Goal: Task Accomplishment & Management: Complete application form

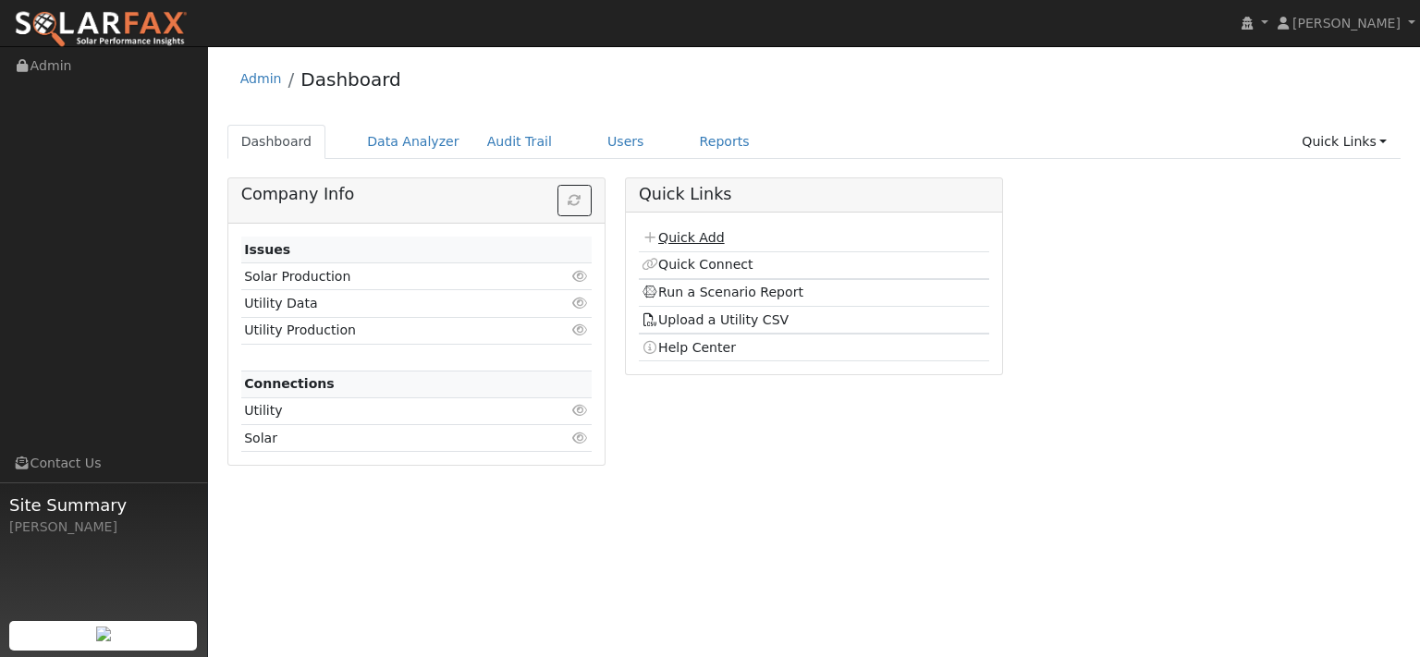
click at [687, 245] on link "Quick Add" at bounding box center [683, 237] width 82 height 15
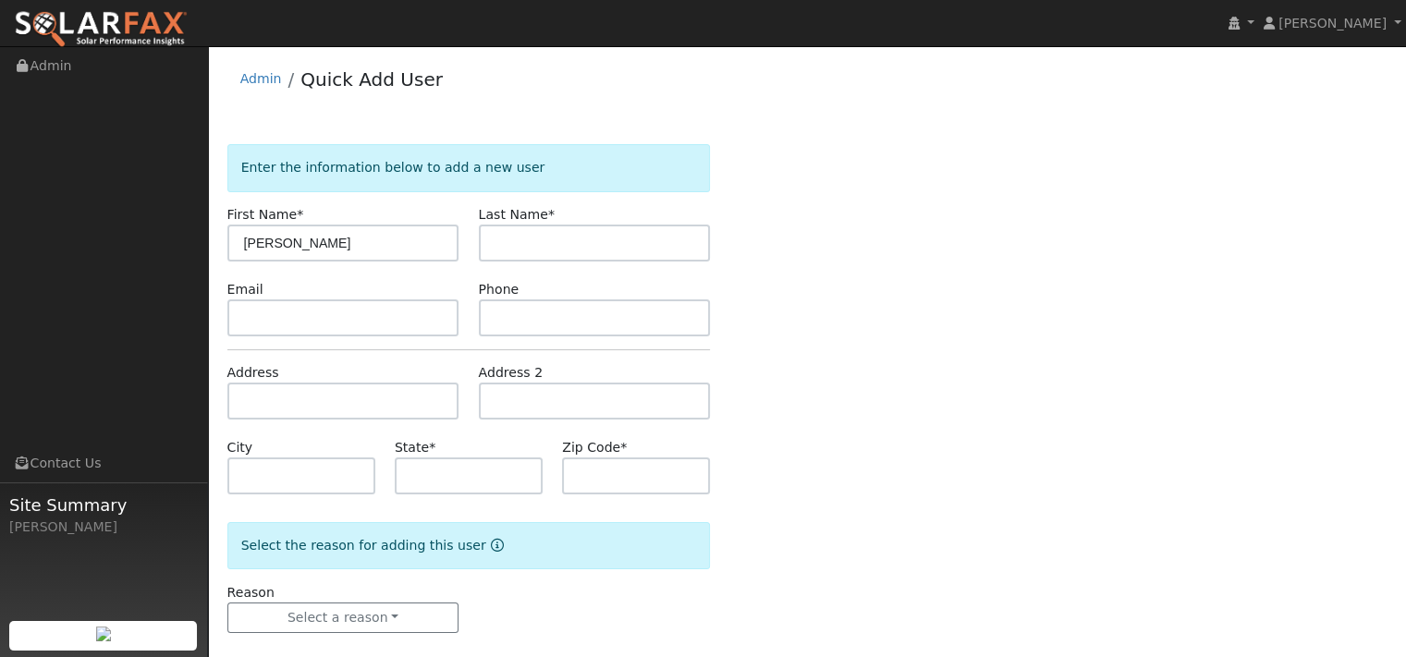
type input "[PERSON_NAME]"
click at [346, 420] on input "text" at bounding box center [343, 401] width 232 height 37
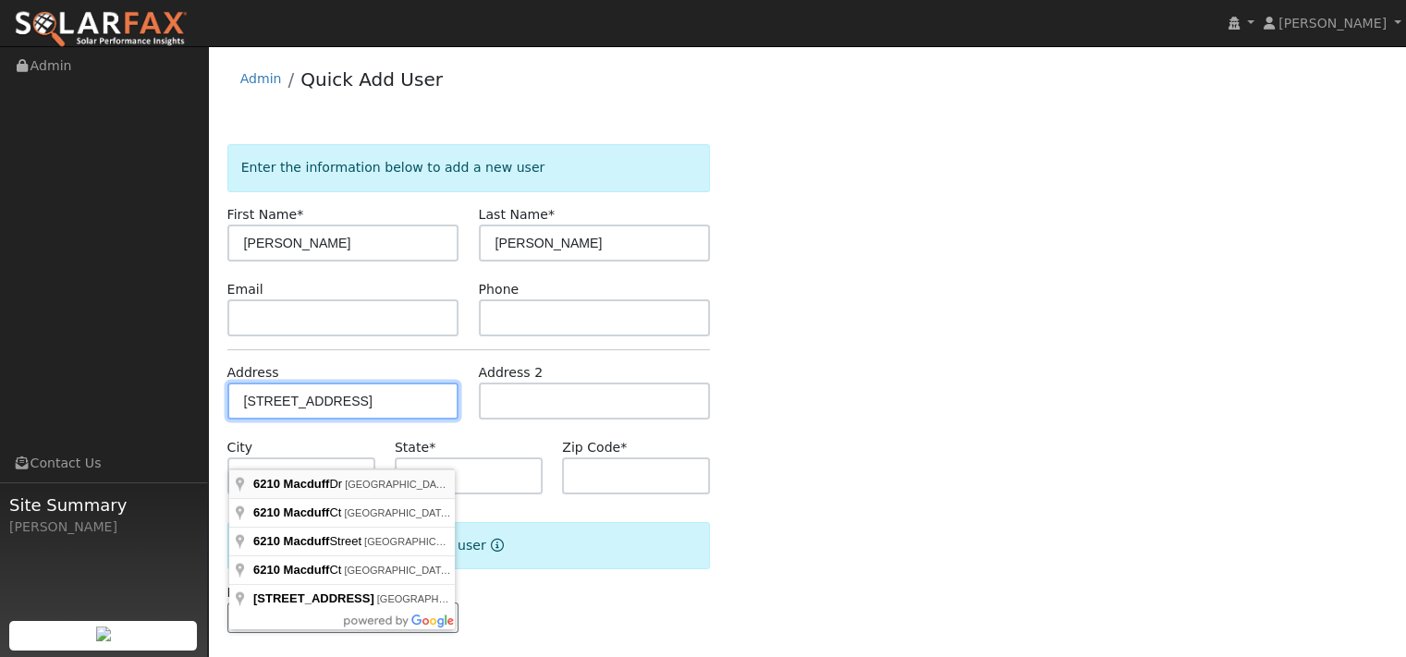
type input "[STREET_ADDRESS]"
type input "[GEOGRAPHIC_DATA]"
type input "CA"
type input "95746"
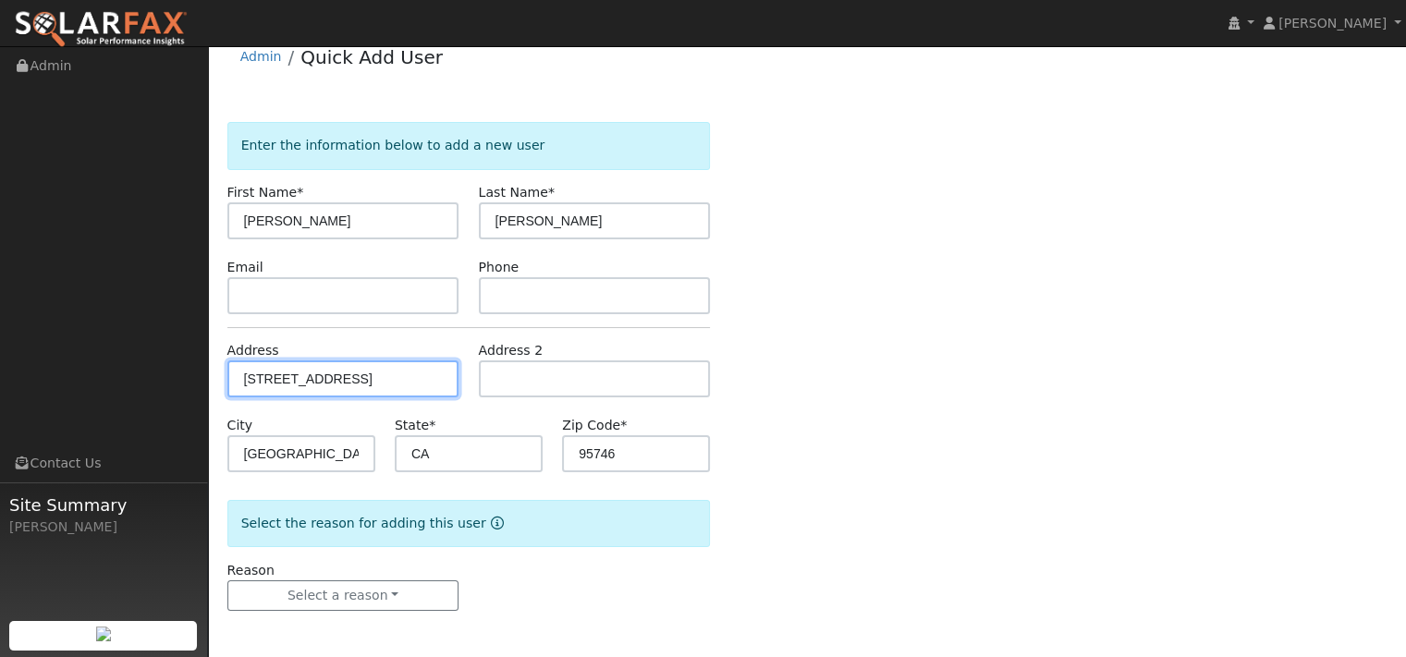
scroll to position [102, 0]
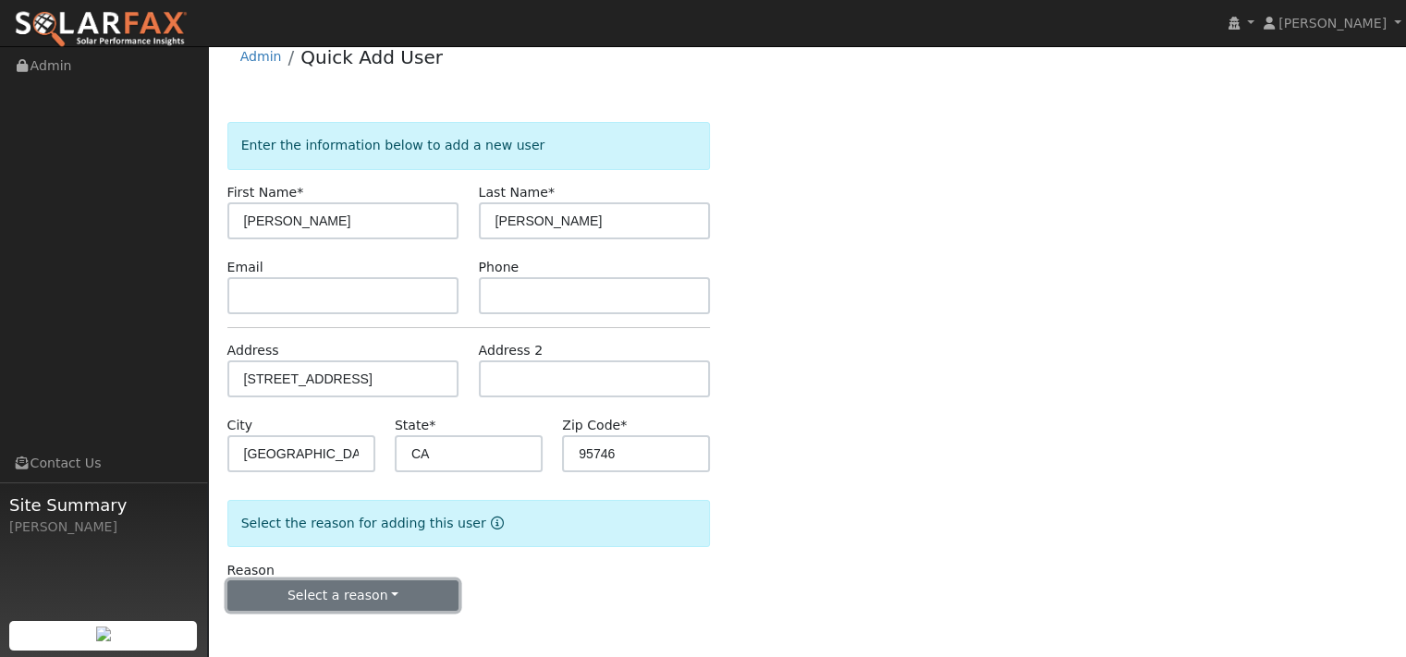
click at [366, 589] on button "Select a reason" at bounding box center [343, 596] width 232 height 31
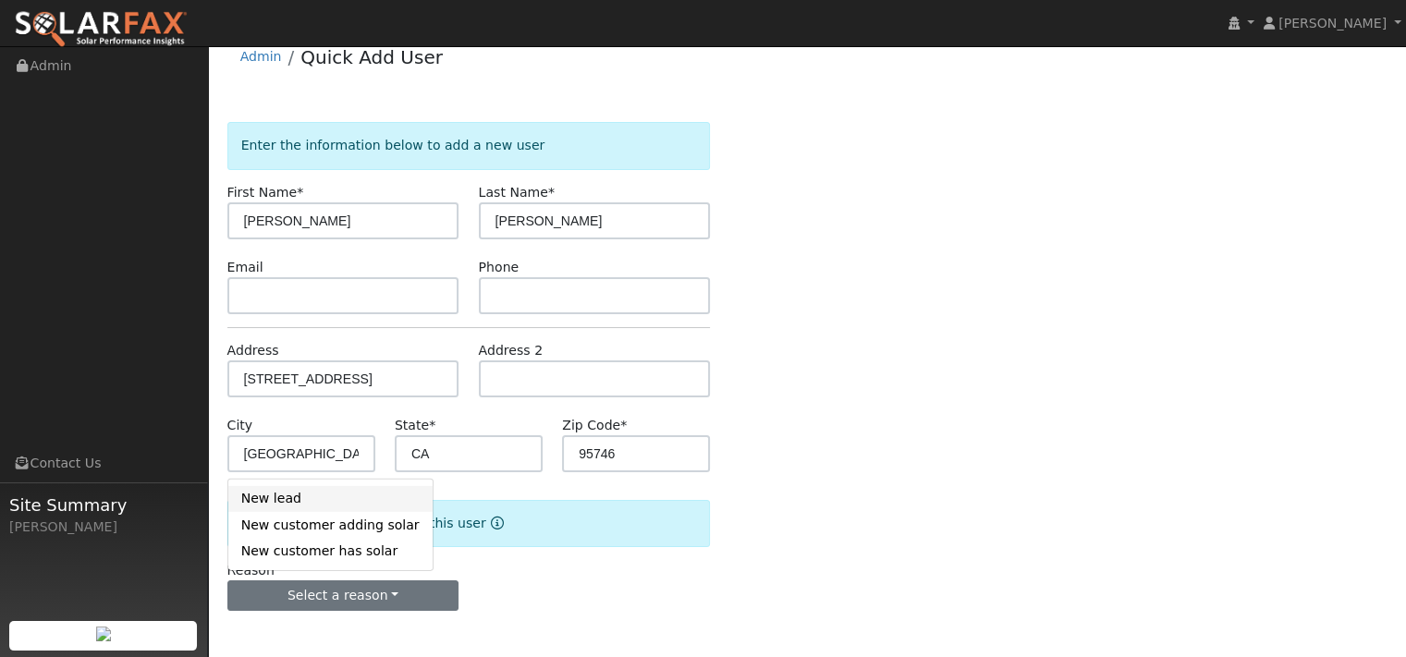
click at [280, 493] on link "New lead" at bounding box center [330, 499] width 204 height 26
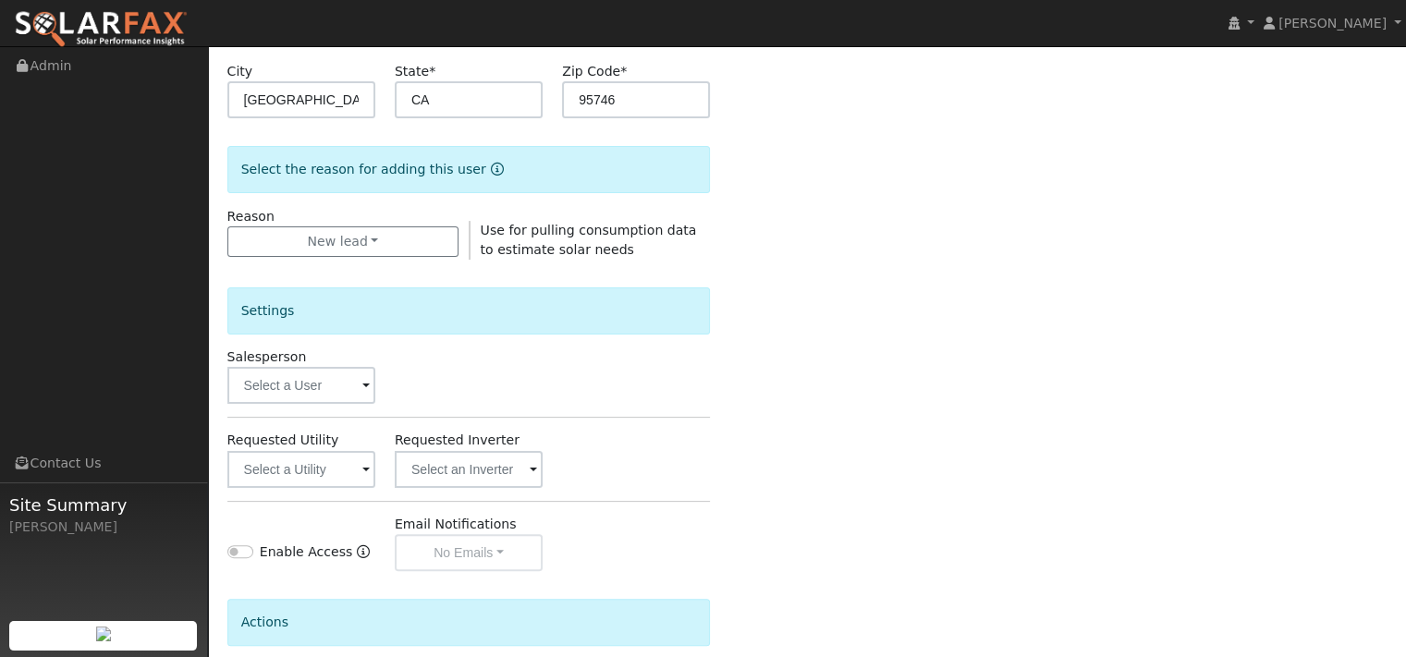
scroll to position [379, 0]
click at [325, 401] on input "text" at bounding box center [301, 382] width 148 height 37
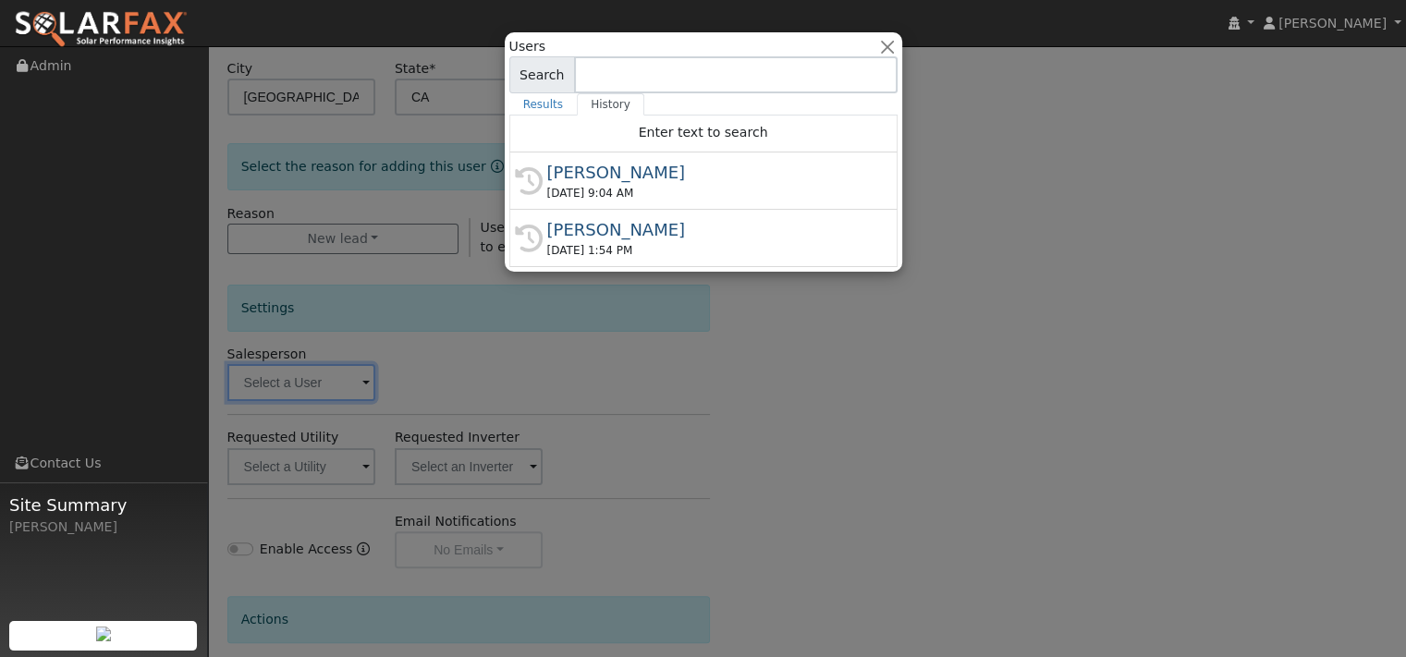
click at [317, 480] on div at bounding box center [703, 328] width 1406 height 657
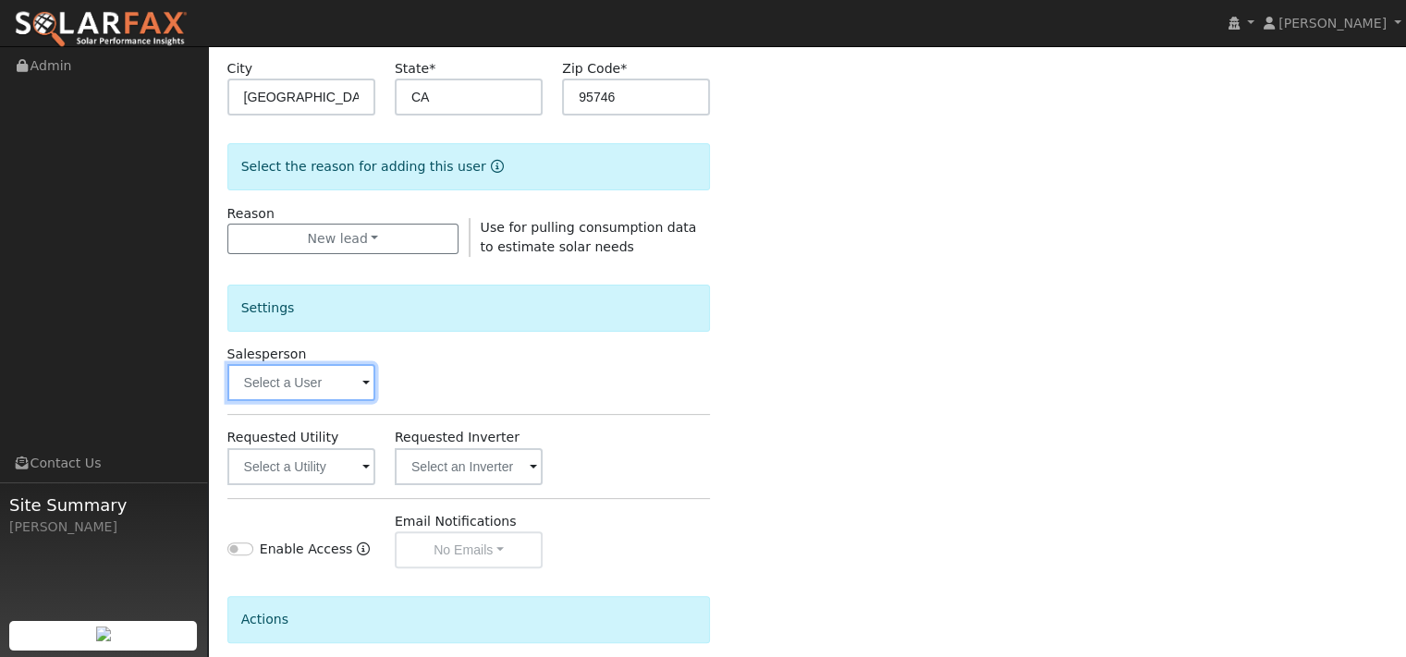
click at [330, 401] on input "text" at bounding box center [301, 382] width 148 height 37
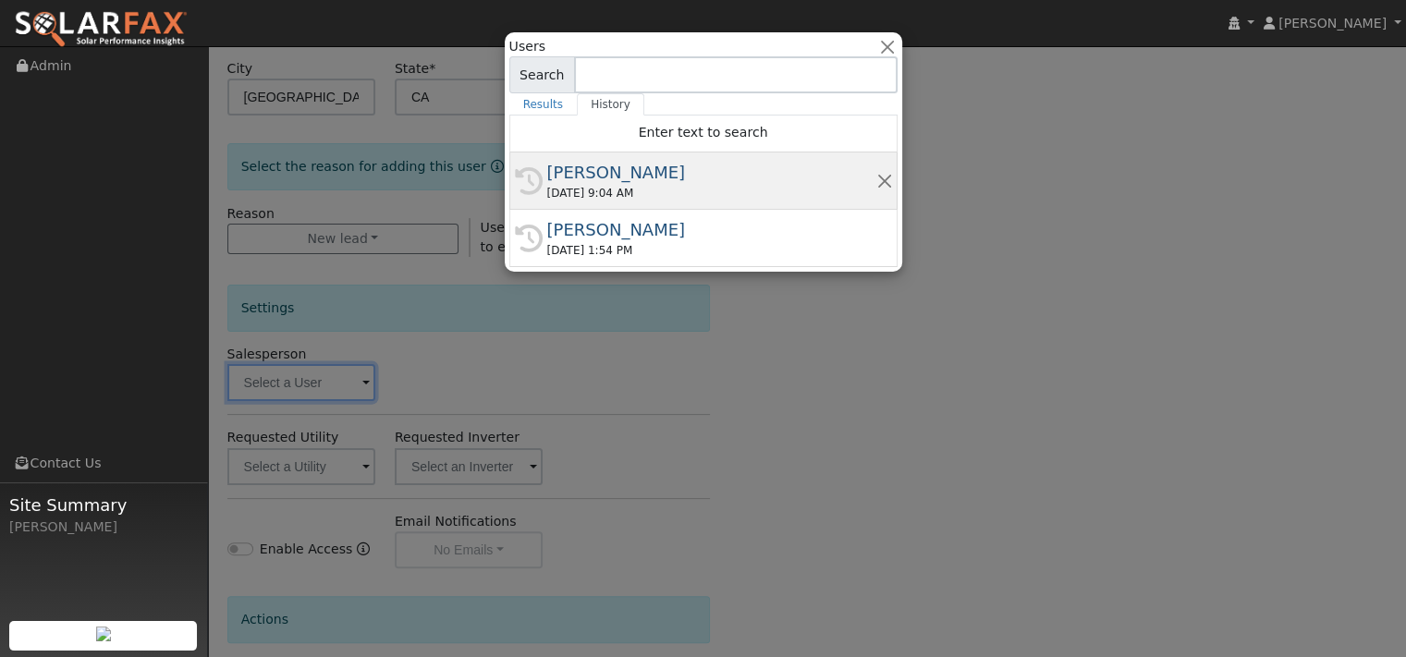
click at [595, 179] on div "[PERSON_NAME]" at bounding box center [711, 172] width 329 height 25
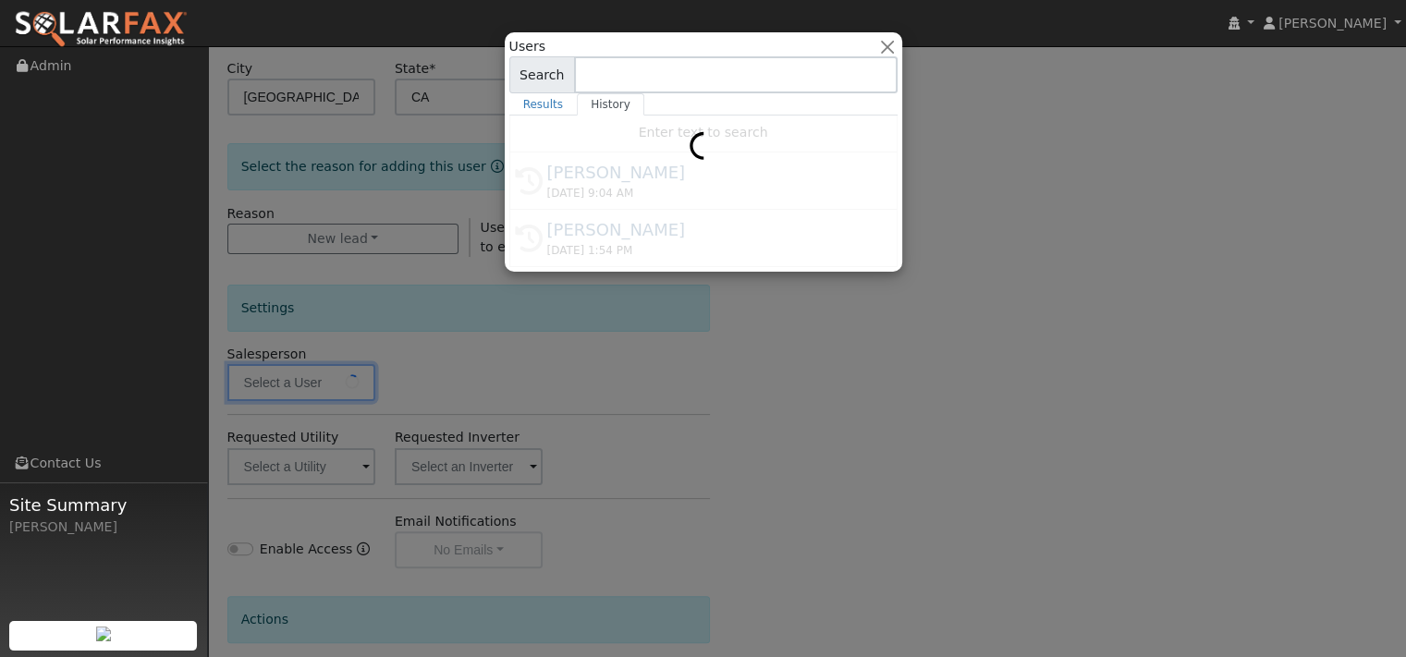
type input "[PERSON_NAME]"
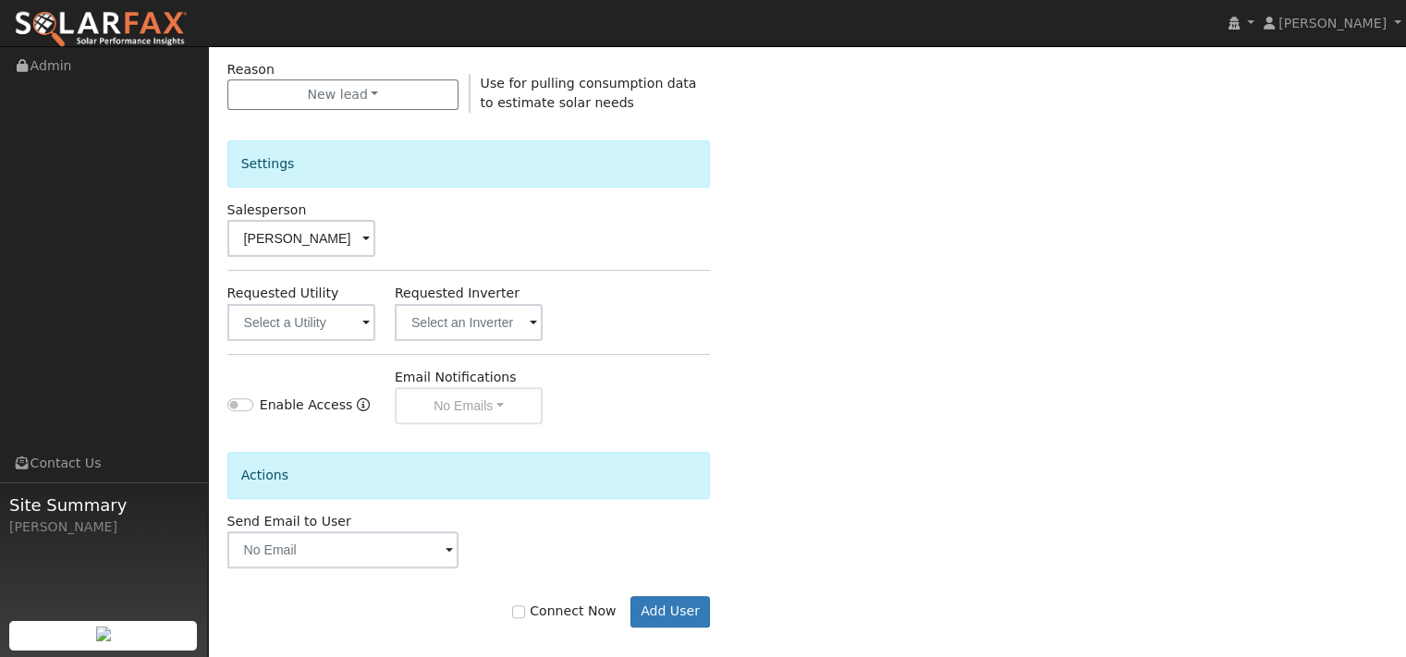
scroll to position [564, 0]
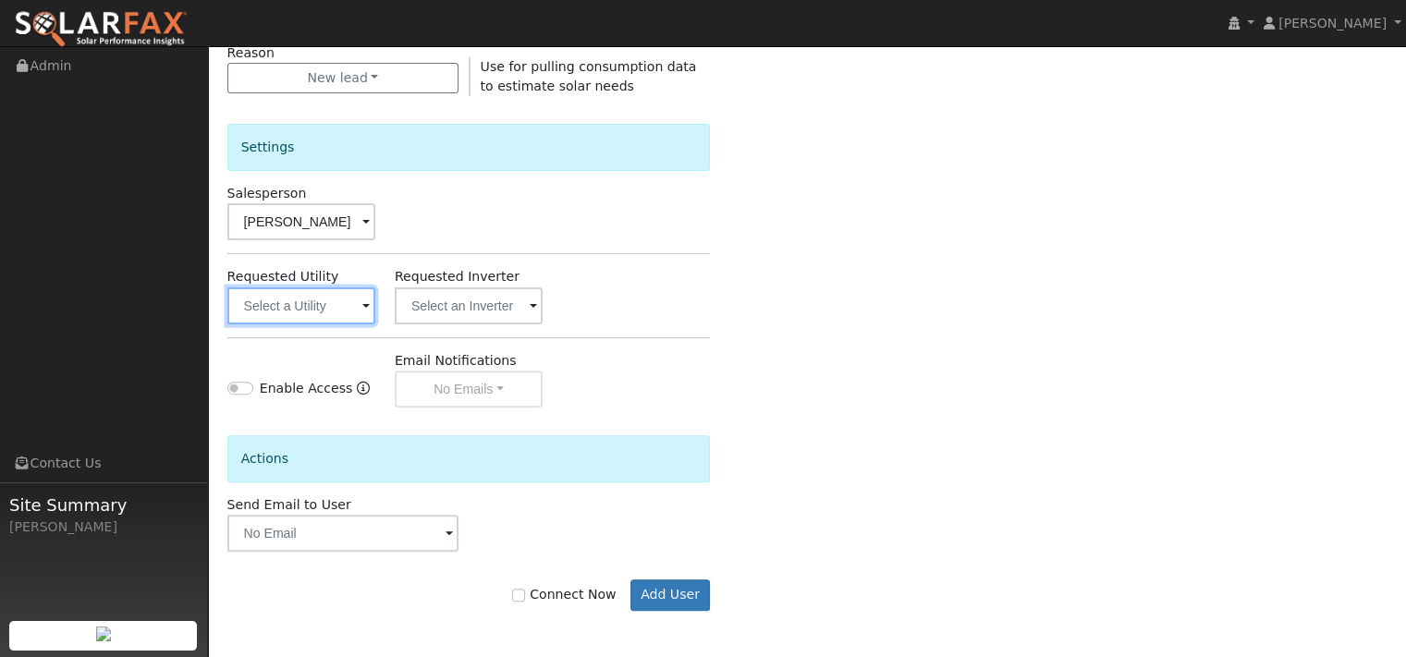
click at [337, 325] on input "text" at bounding box center [301, 306] width 148 height 37
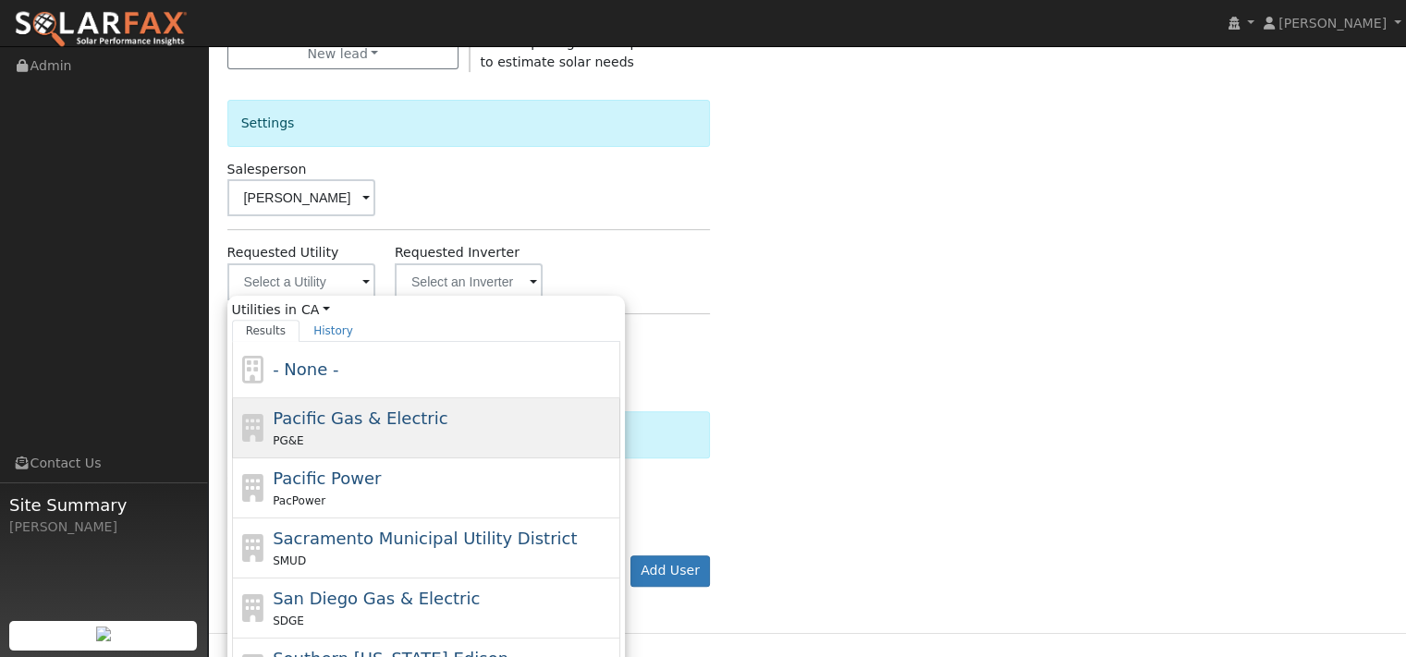
click at [301, 428] on span "Pacific Gas & Electric" at bounding box center [360, 418] width 175 height 19
type input "Pacific Gas & Electric"
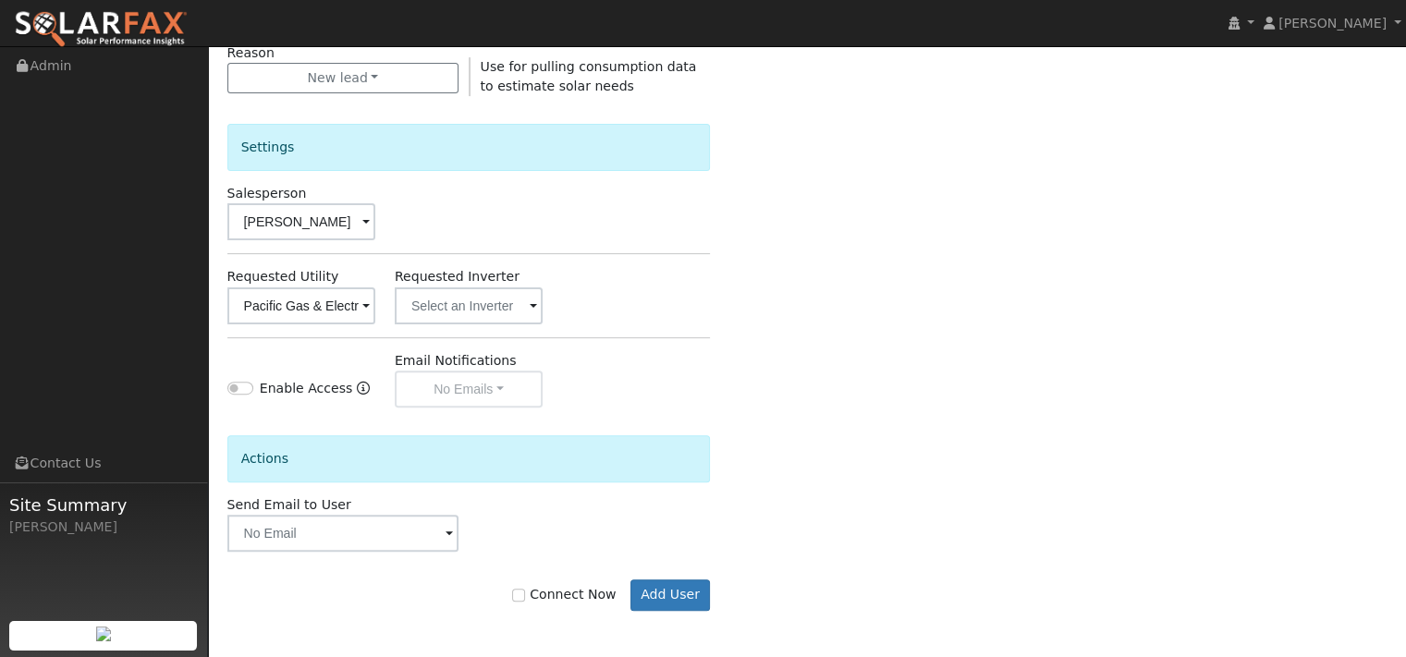
scroll to position [703, 0]
click at [512, 595] on input "Connect Now" at bounding box center [518, 595] width 13 height 13
checkbox input "true"
click at [656, 599] on button "Add User" at bounding box center [671, 595] width 80 height 31
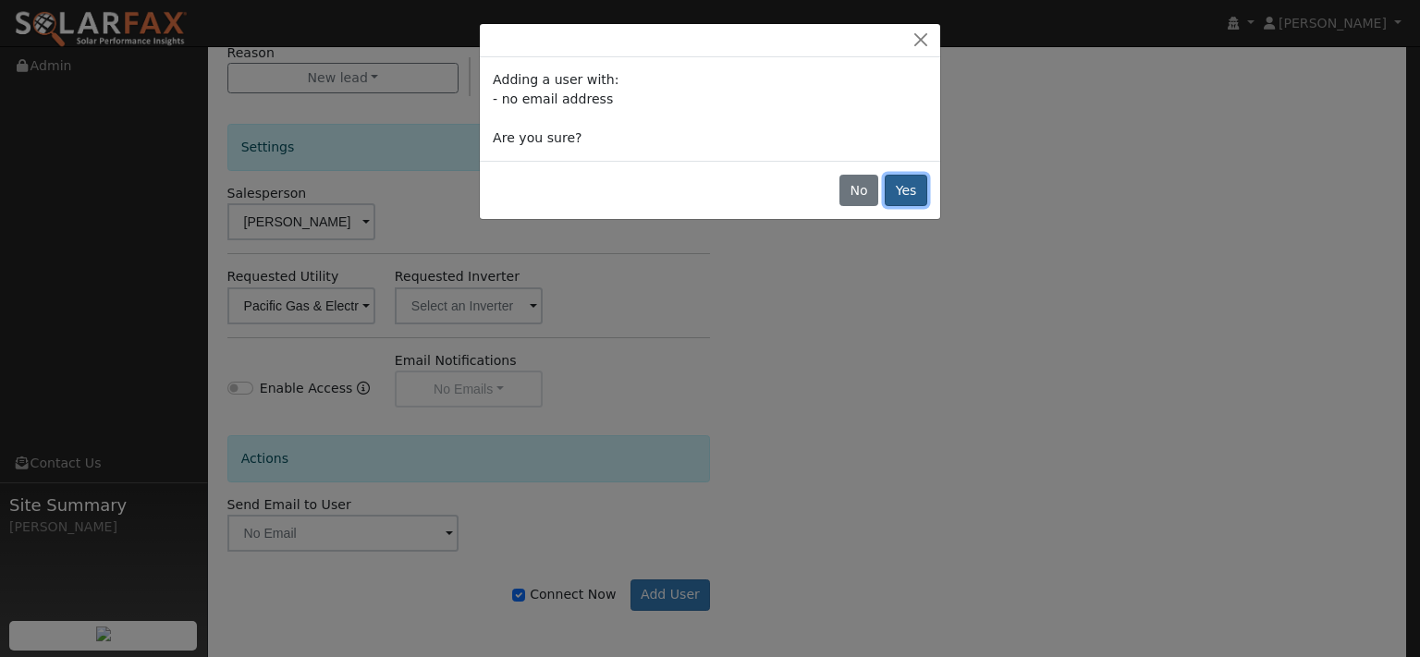
click at [890, 206] on button "Yes" at bounding box center [906, 190] width 43 height 31
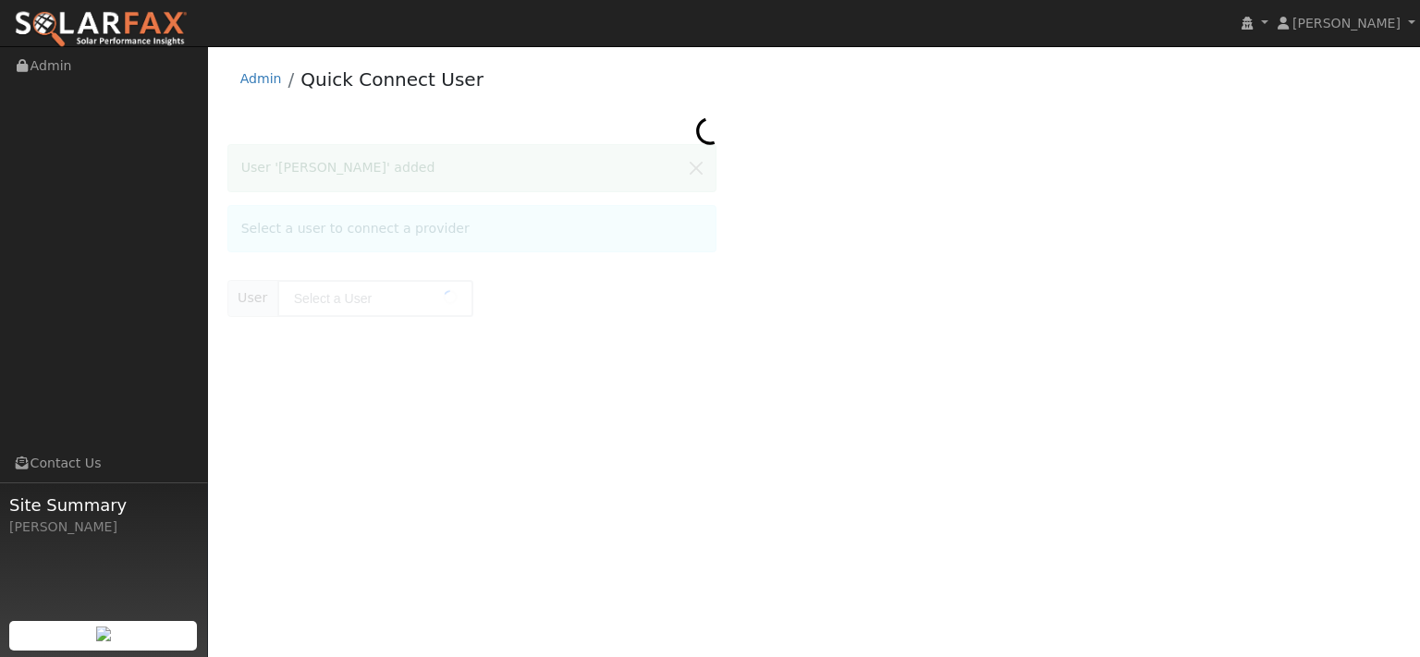
type input "[PERSON_NAME]"
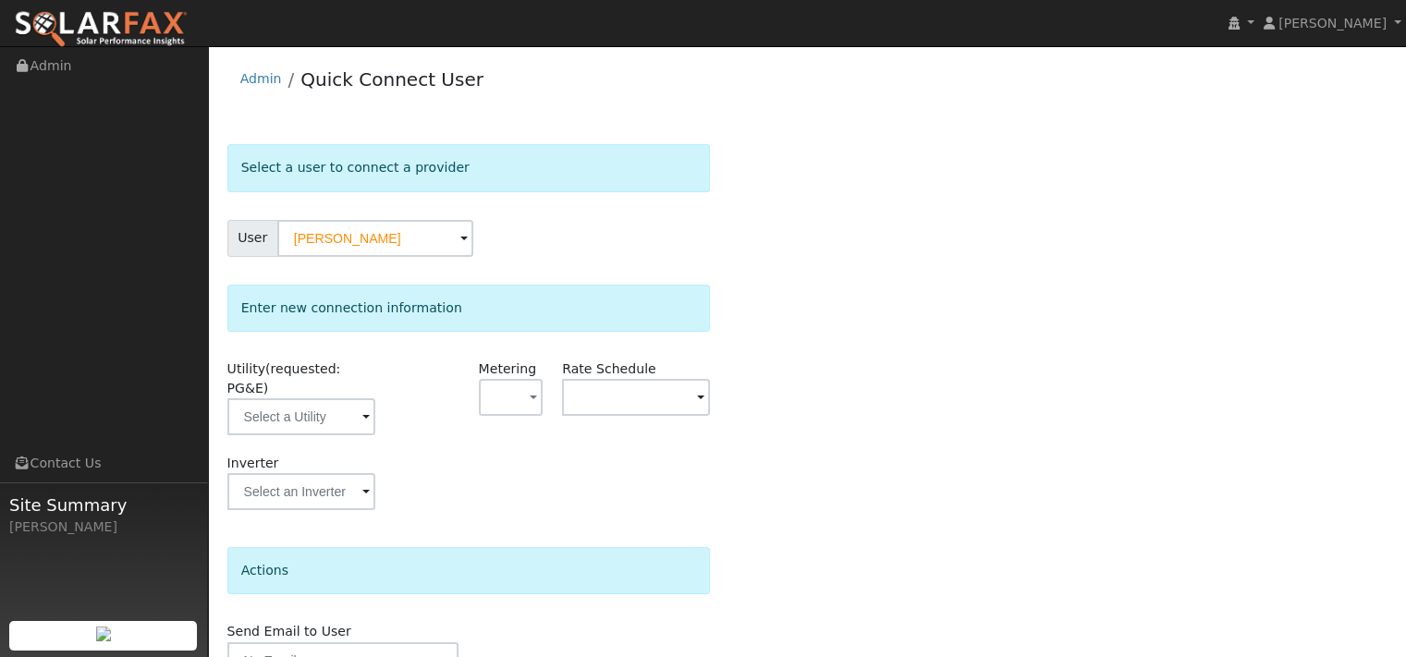
click at [936, 314] on div "Select a user to connect a provider User [PERSON_NAME] Account Default Account …" at bounding box center [807, 445] width 1160 height 603
click at [532, 409] on span "button" at bounding box center [533, 398] width 7 height 19
click at [533, 505] on link "NEM" at bounding box center [546, 492] width 129 height 26
click at [705, 410] on span at bounding box center [700, 398] width 7 height 21
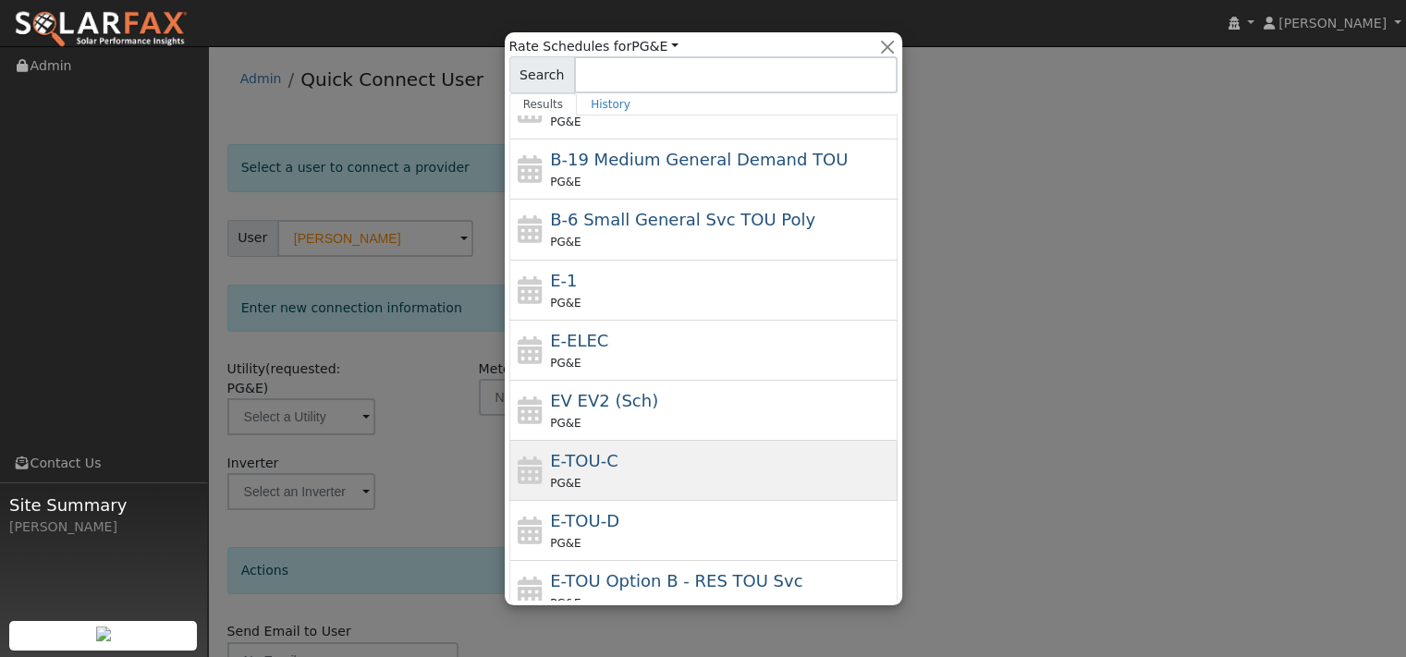
scroll to position [185, 0]
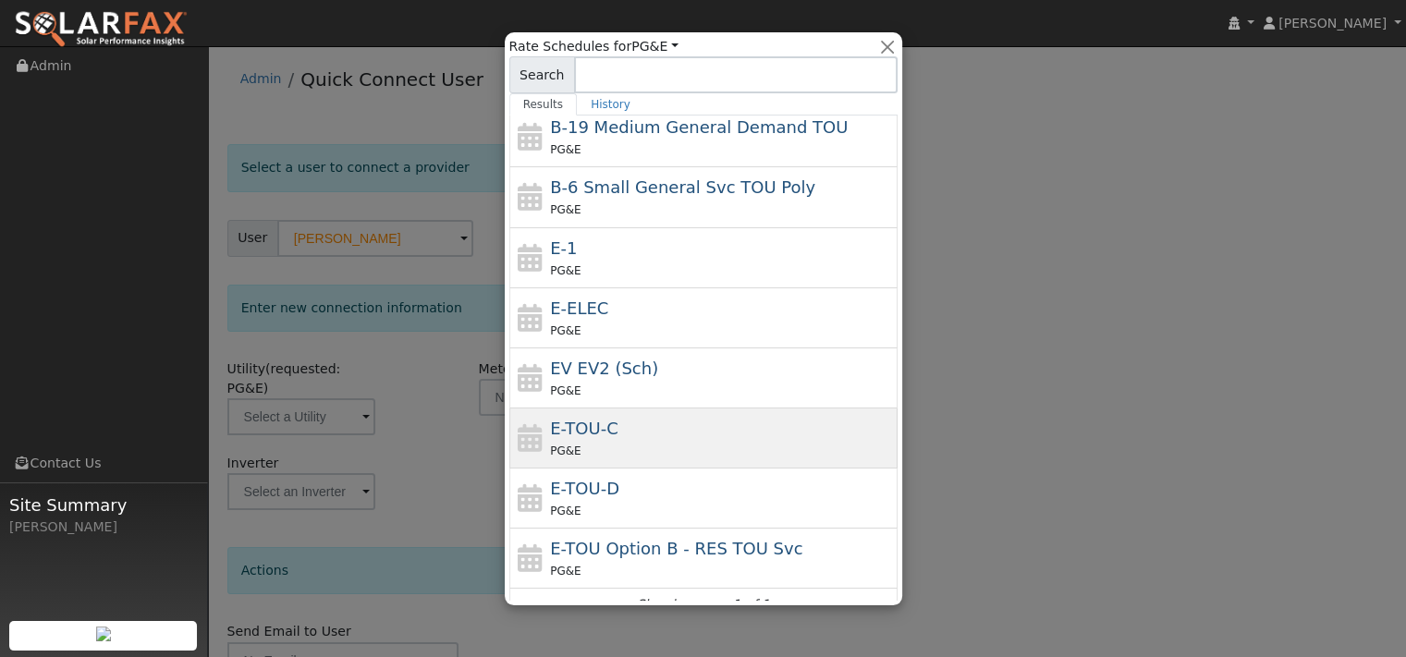
click at [591, 460] on div "PG&E" at bounding box center [721, 450] width 343 height 19
type input "E-TOU-C"
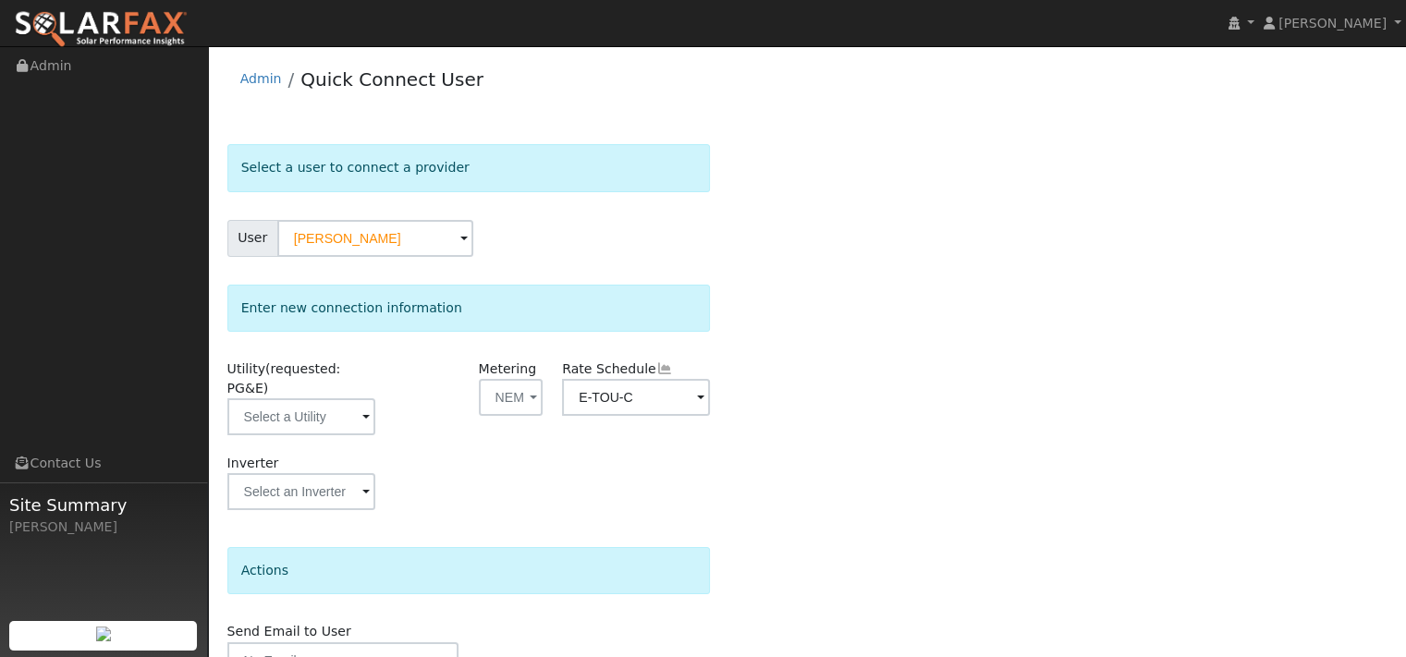
click at [870, 433] on div "Select a user to connect a provider User Dennis Peterson Account Default Accoun…" at bounding box center [807, 445] width 1160 height 603
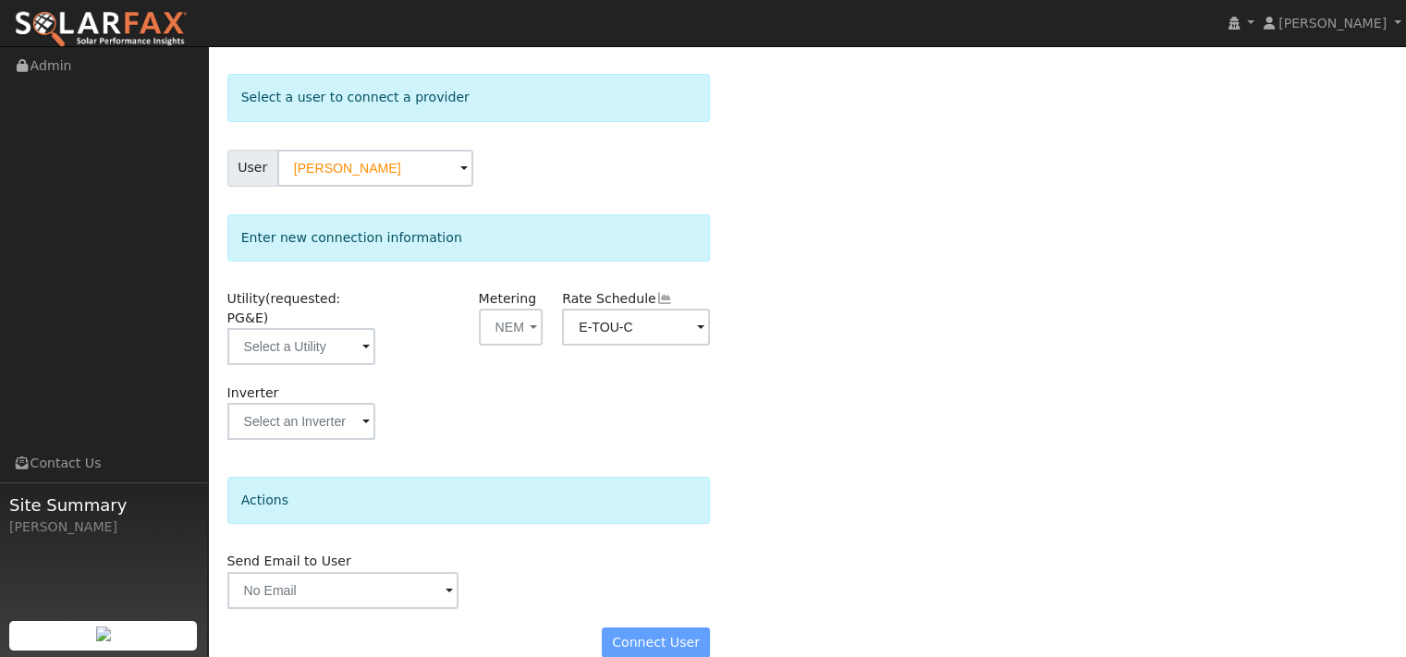
scroll to position [173, 0]
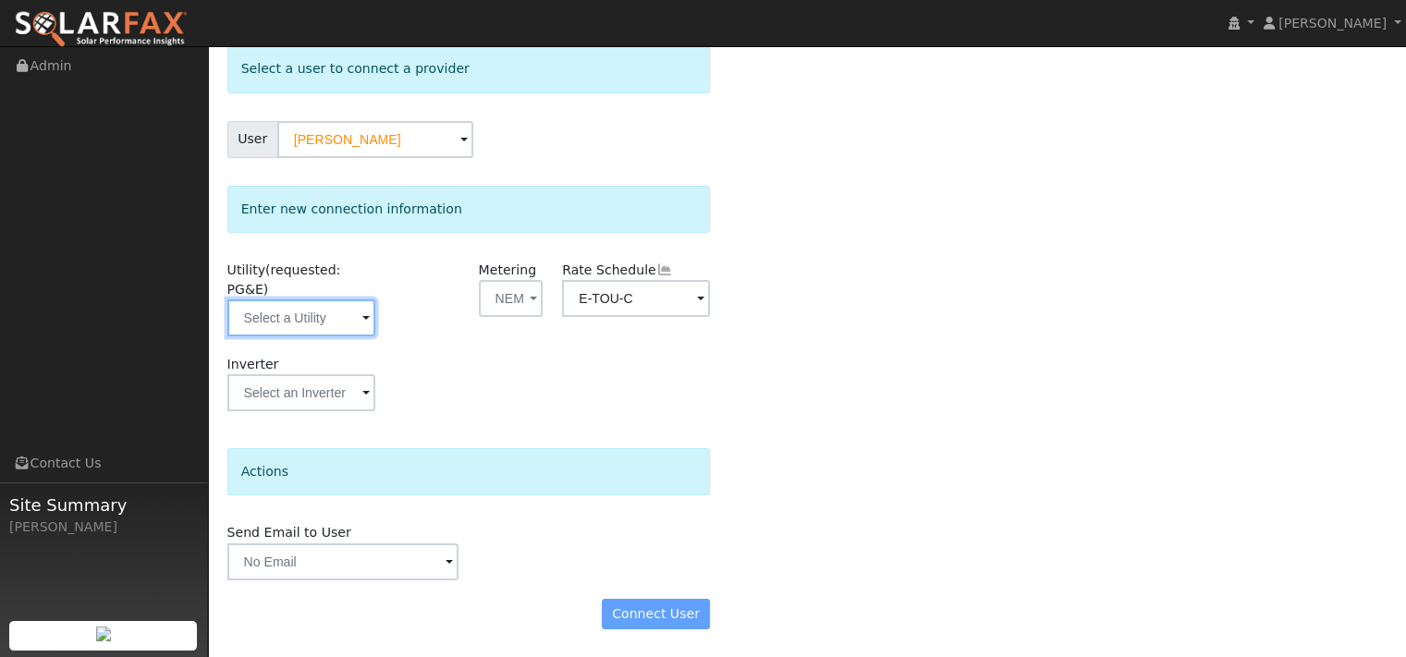
click at [292, 300] on input "text" at bounding box center [301, 318] width 148 height 37
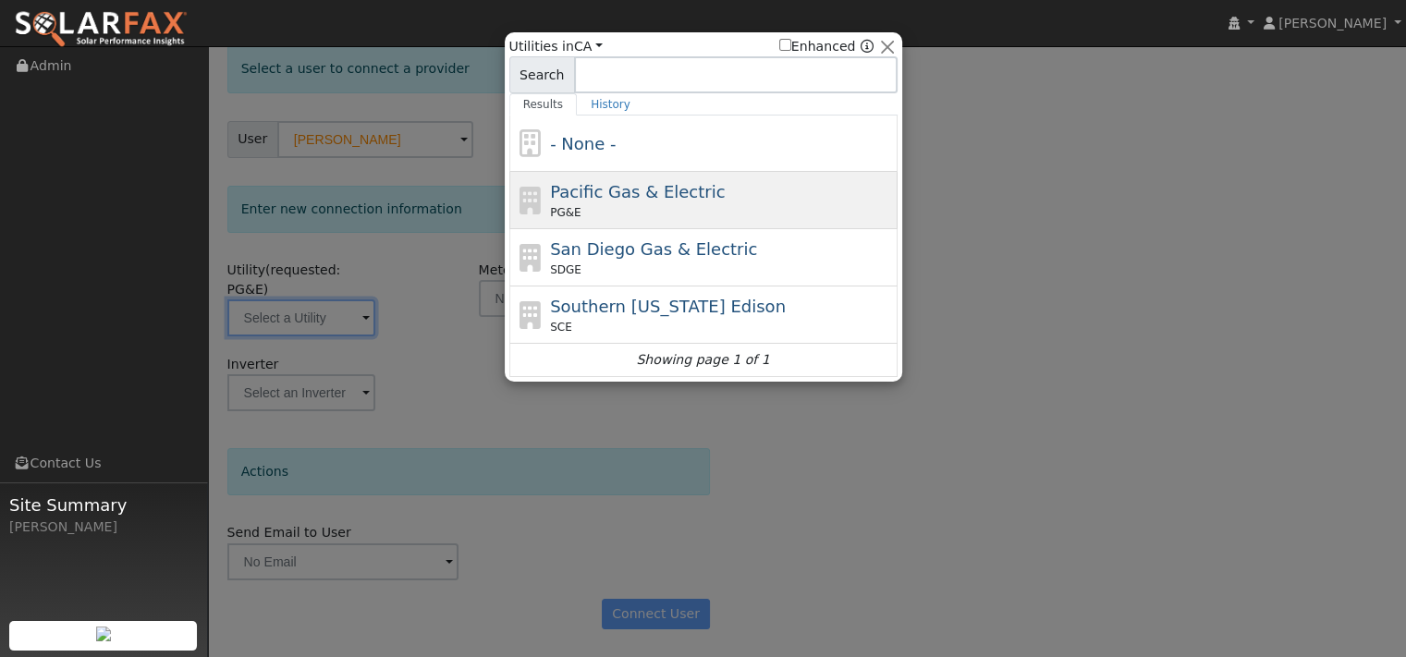
click at [579, 202] on span "Pacific Gas & Electric" at bounding box center [637, 191] width 175 height 19
type input "PG&E"
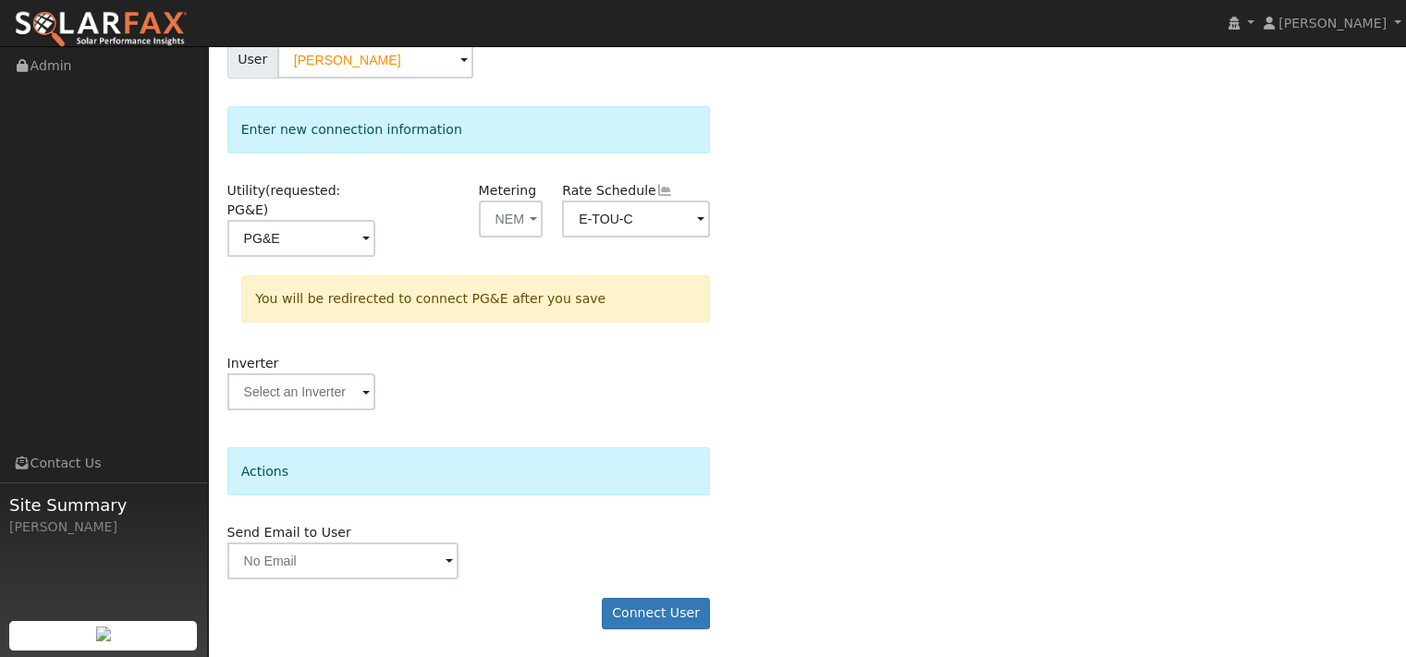
scroll to position [266, 0]
click at [646, 609] on button "Connect User" at bounding box center [656, 613] width 109 height 31
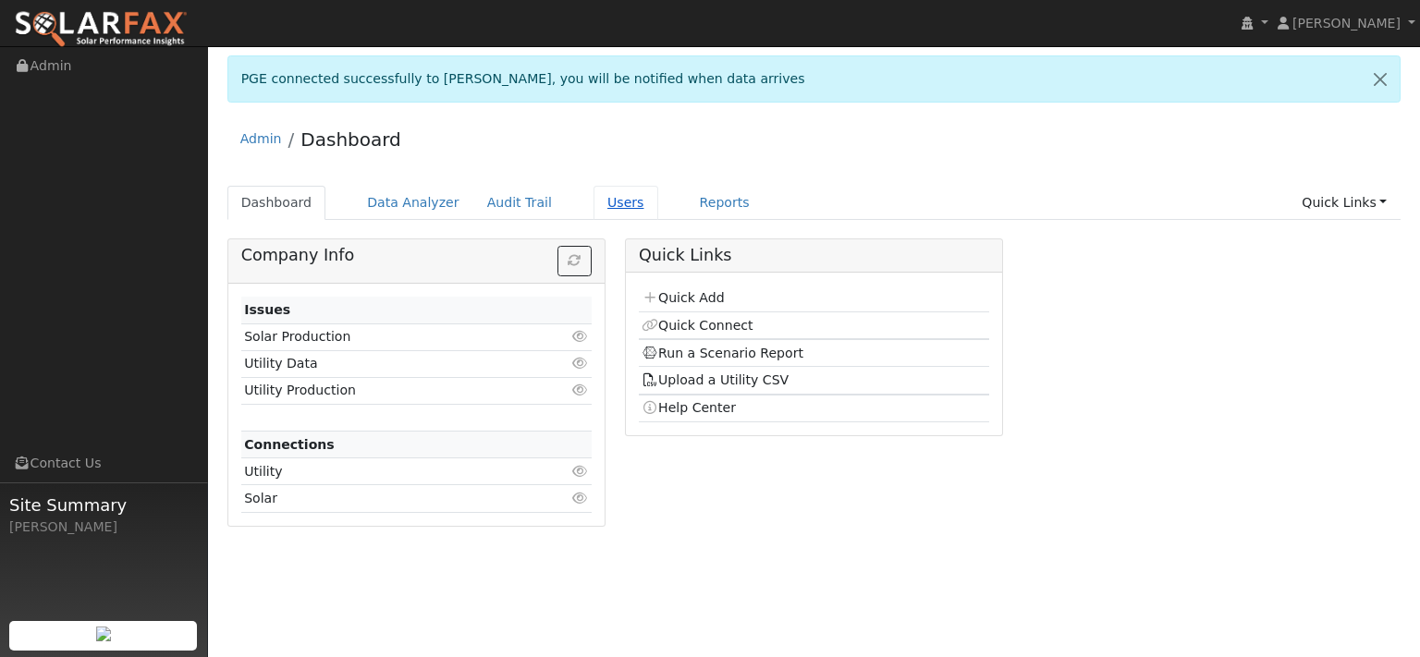
click at [658, 220] on link "Users" at bounding box center [626, 203] width 65 height 34
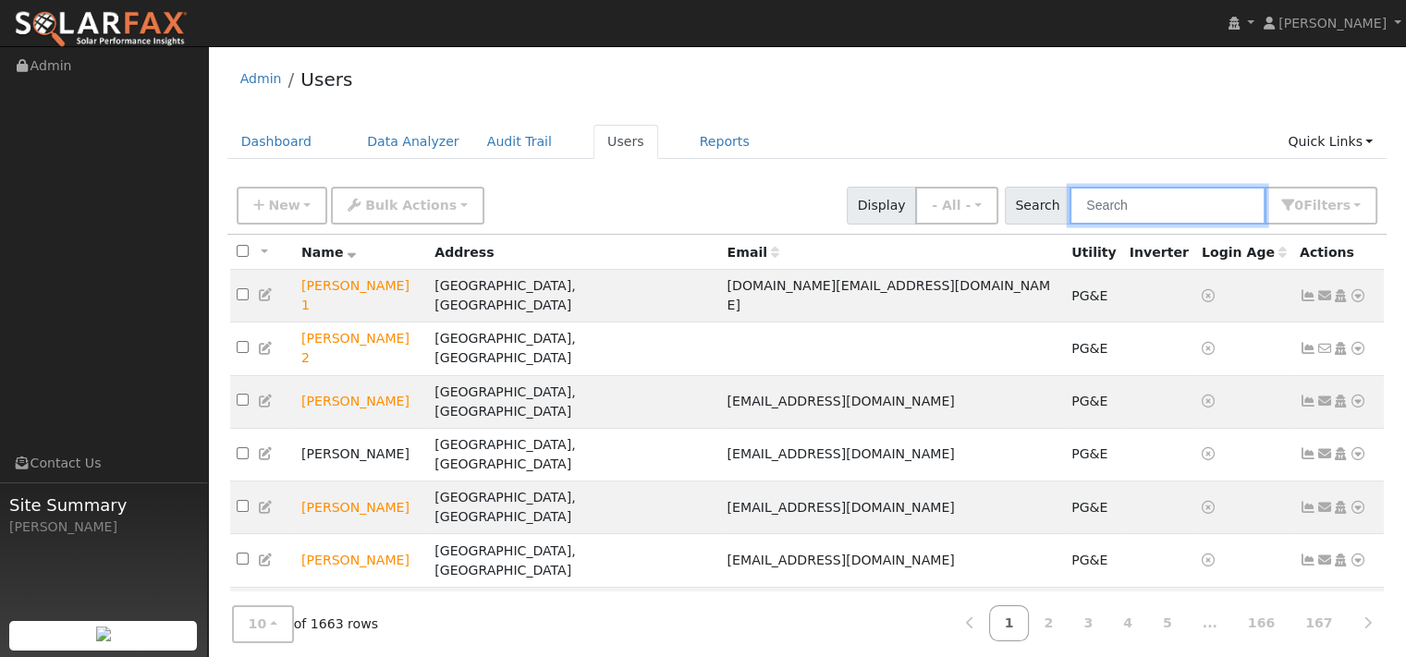
click at [1084, 225] on input "text" at bounding box center [1168, 206] width 196 height 38
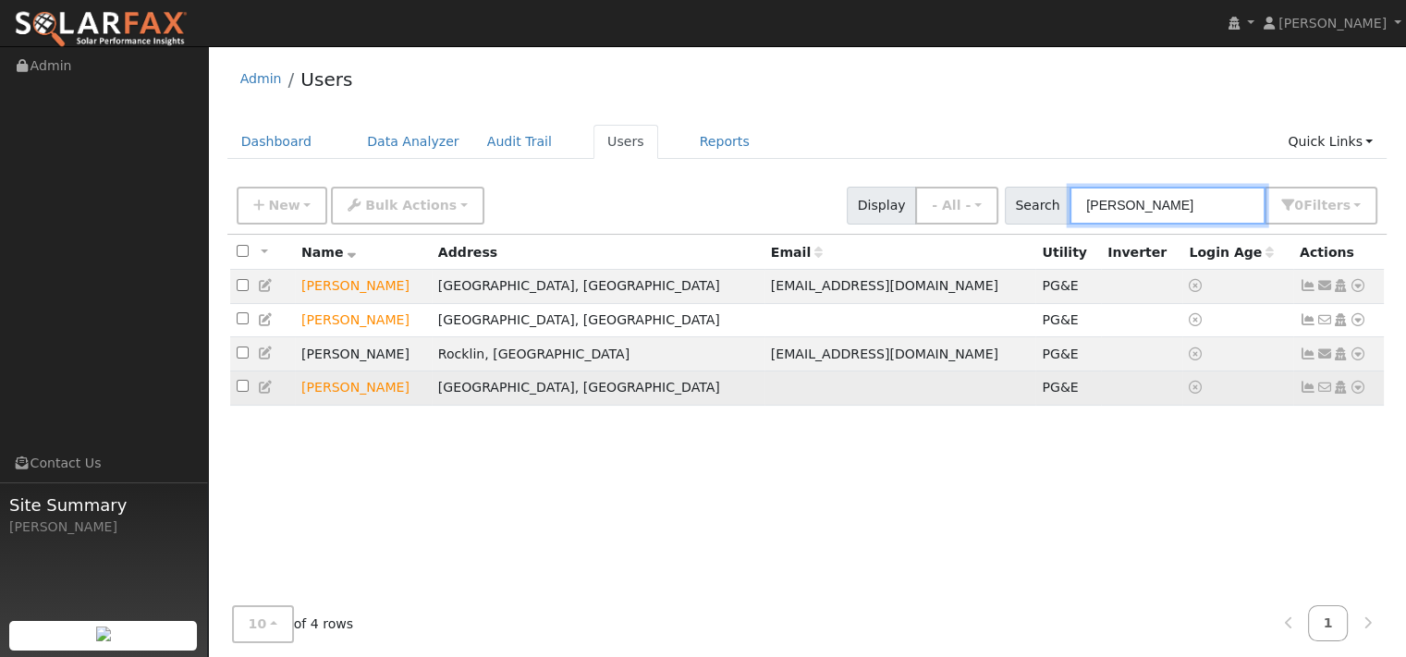
type input "dennis"
click at [1350, 394] on icon at bounding box center [1358, 387] width 17 height 13
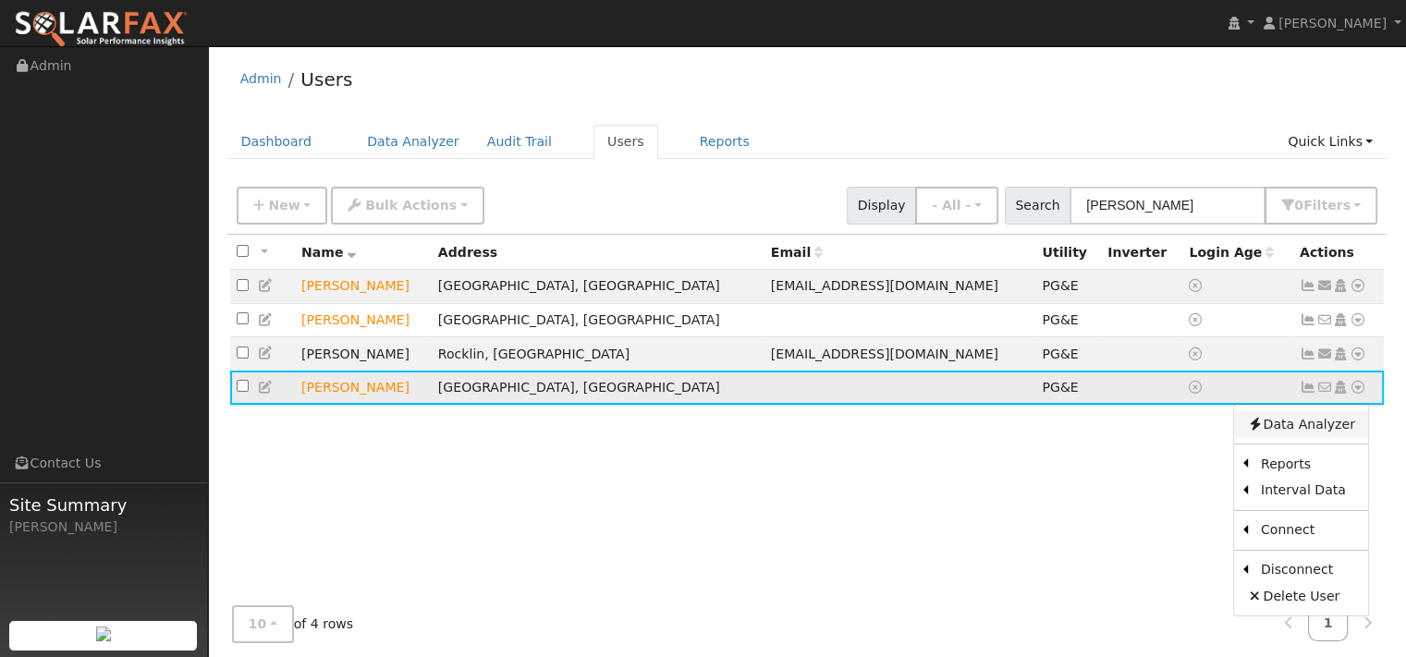
click at [1328, 437] on link "Data Analyzer" at bounding box center [1301, 424] width 134 height 26
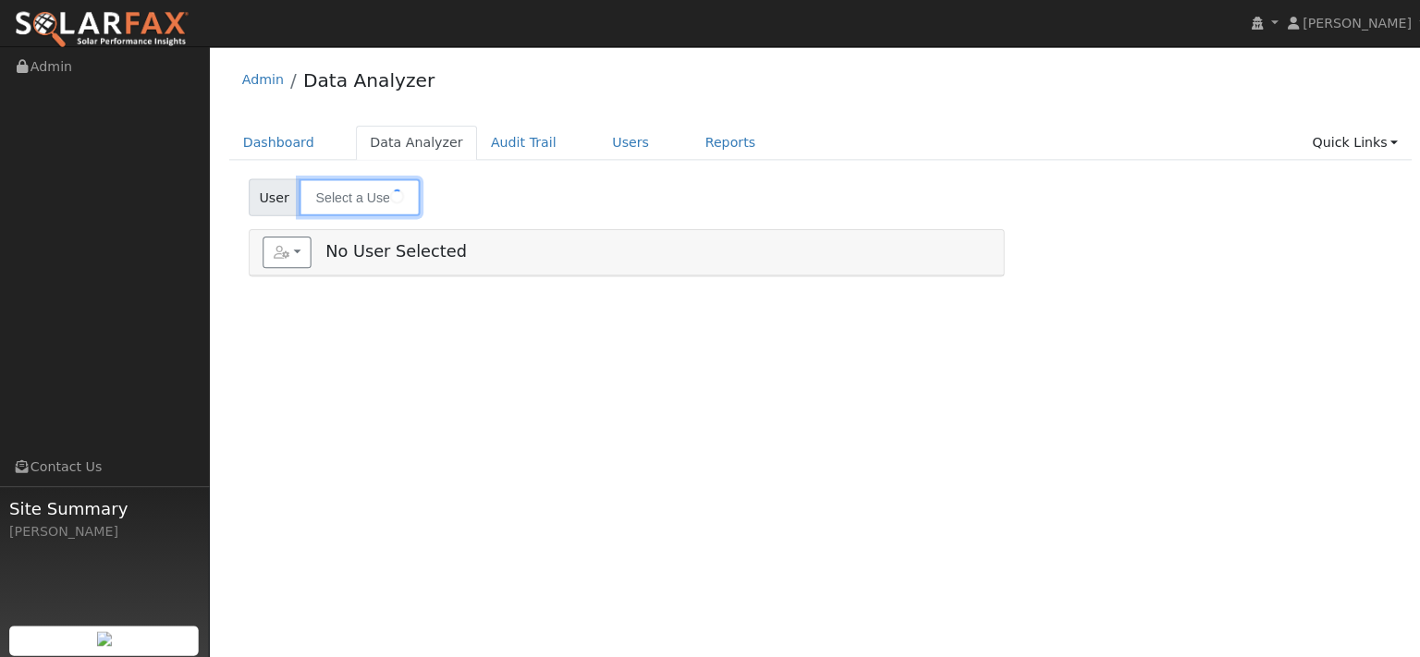
type input "[PERSON_NAME]"
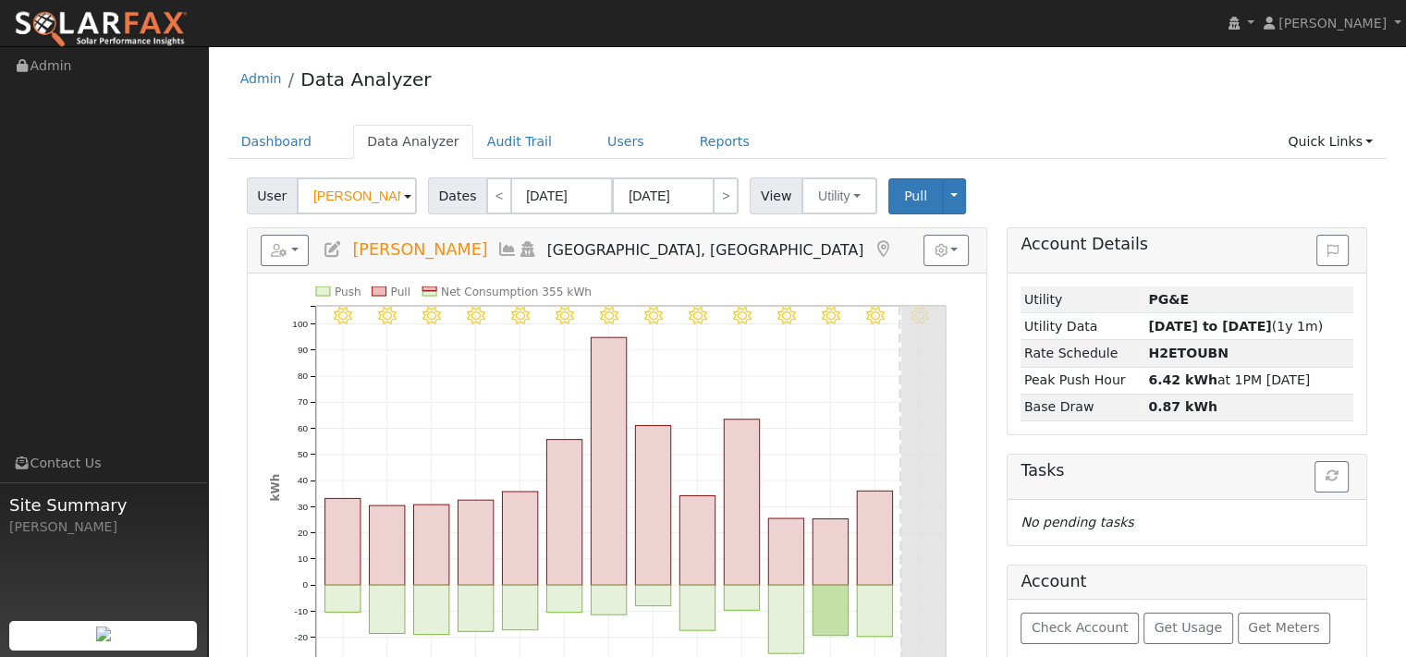
click at [559, 112] on div "Admin Data Analyzer" at bounding box center [807, 83] width 1160 height 56
click at [288, 257] on icon "button" at bounding box center [279, 250] width 17 height 13
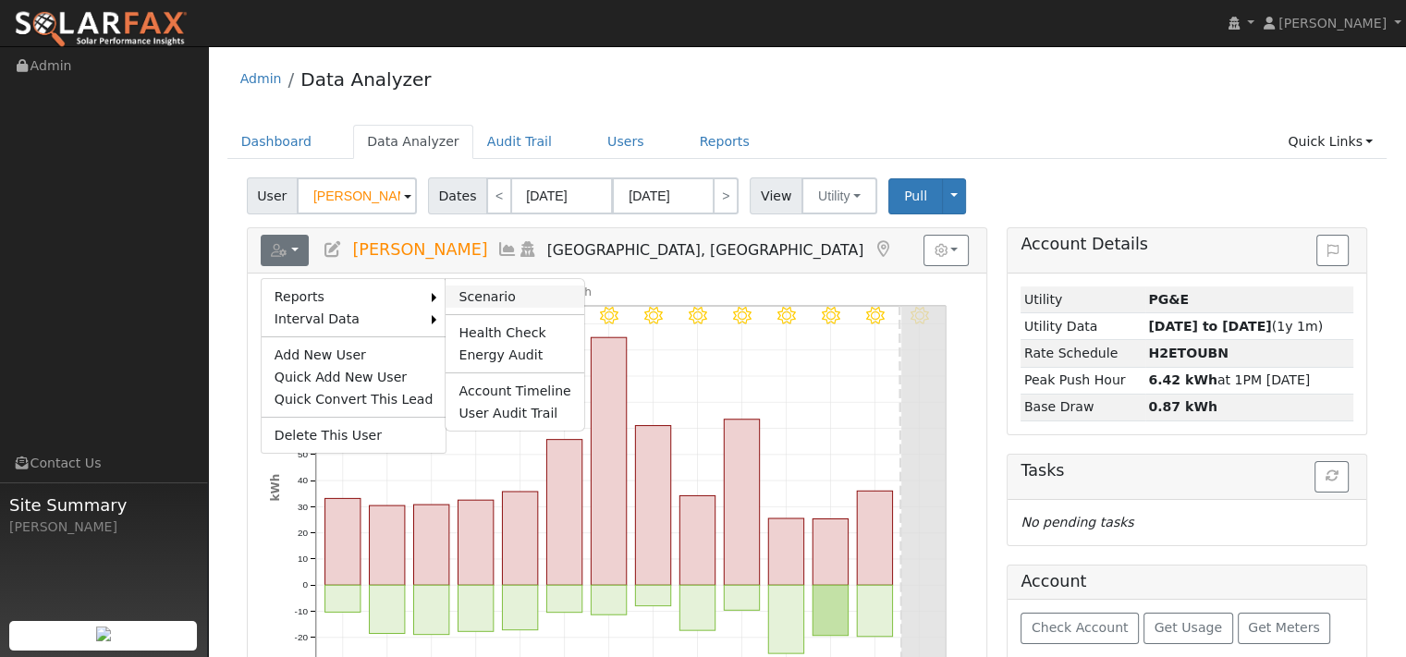
click at [526, 308] on link "Scenario" at bounding box center [515, 297] width 138 height 22
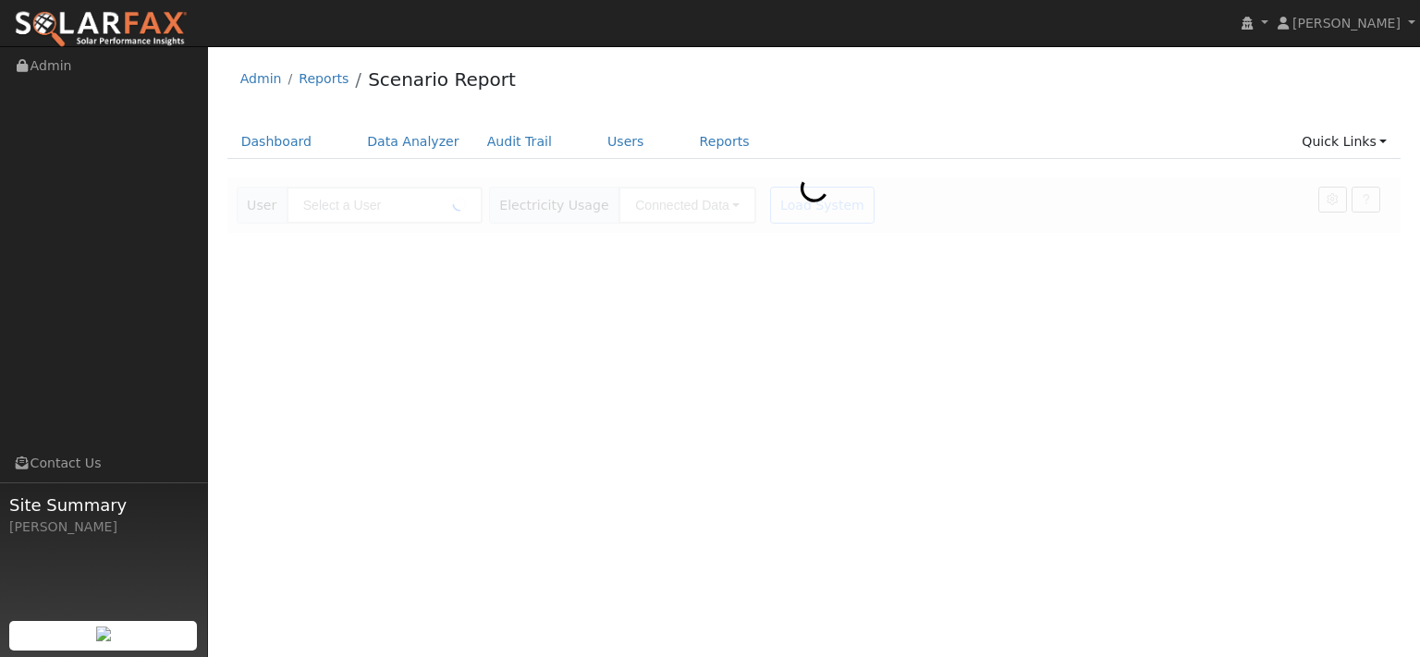
type input "[PERSON_NAME]"
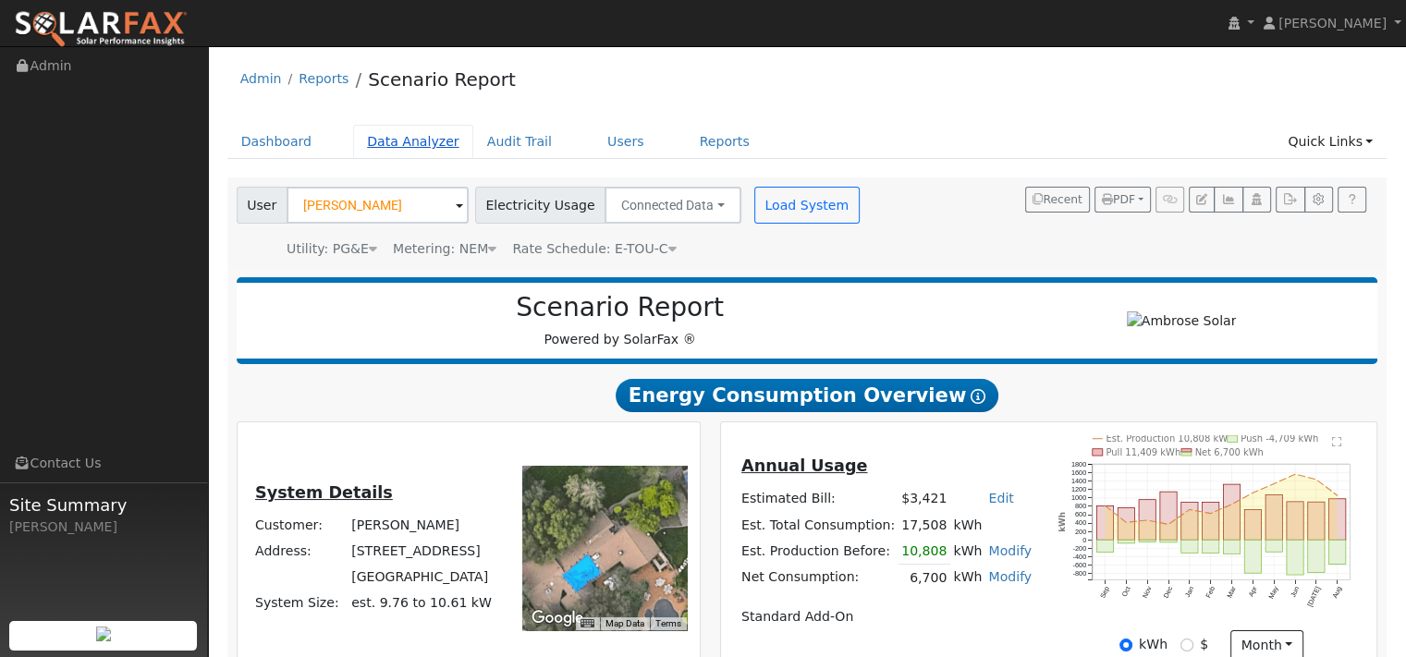
click at [453, 152] on link "Data Analyzer" at bounding box center [413, 142] width 120 height 34
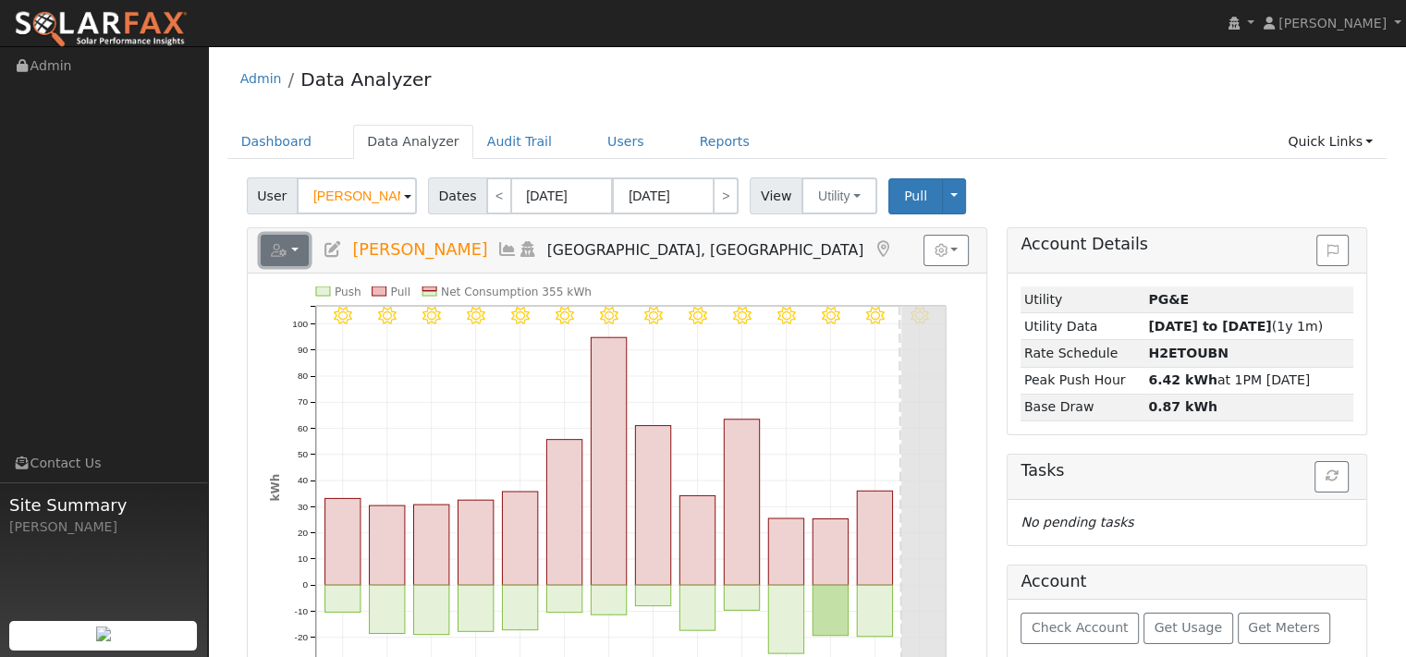
click at [308, 266] on button "button" at bounding box center [285, 250] width 49 height 31
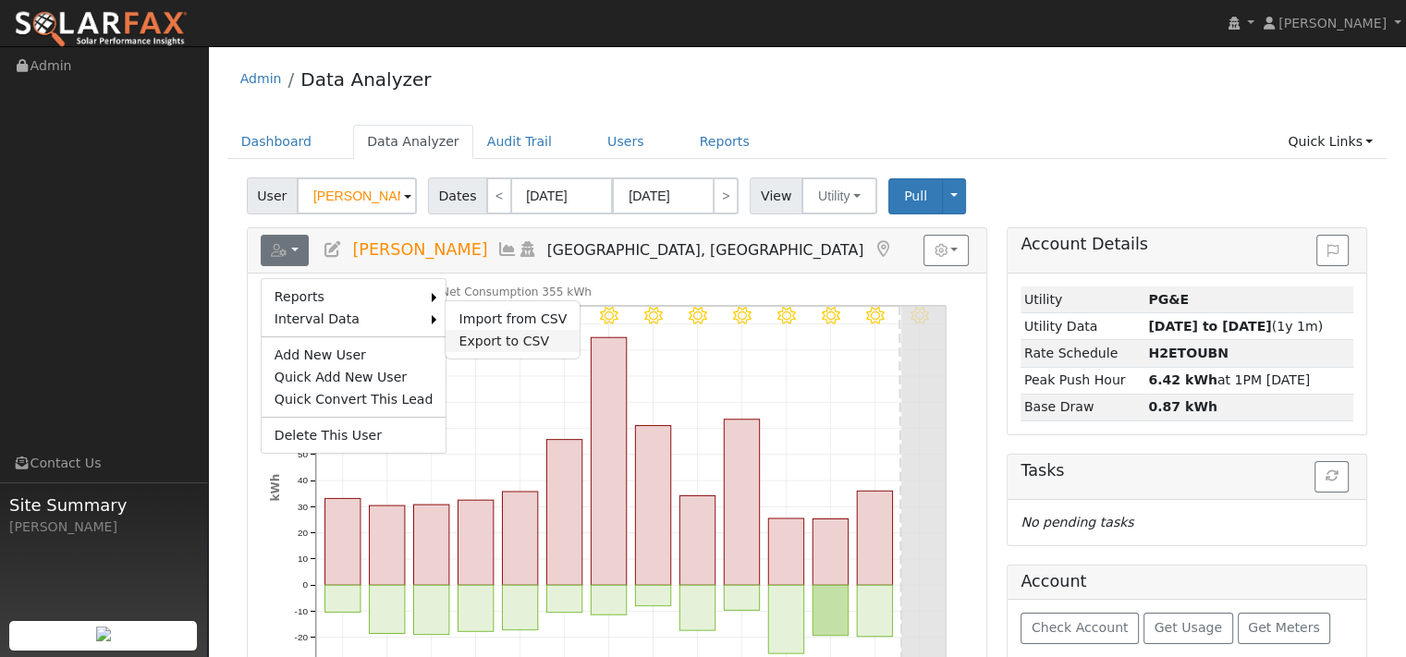
click at [521, 352] on link "Export to CSV" at bounding box center [513, 341] width 134 height 22
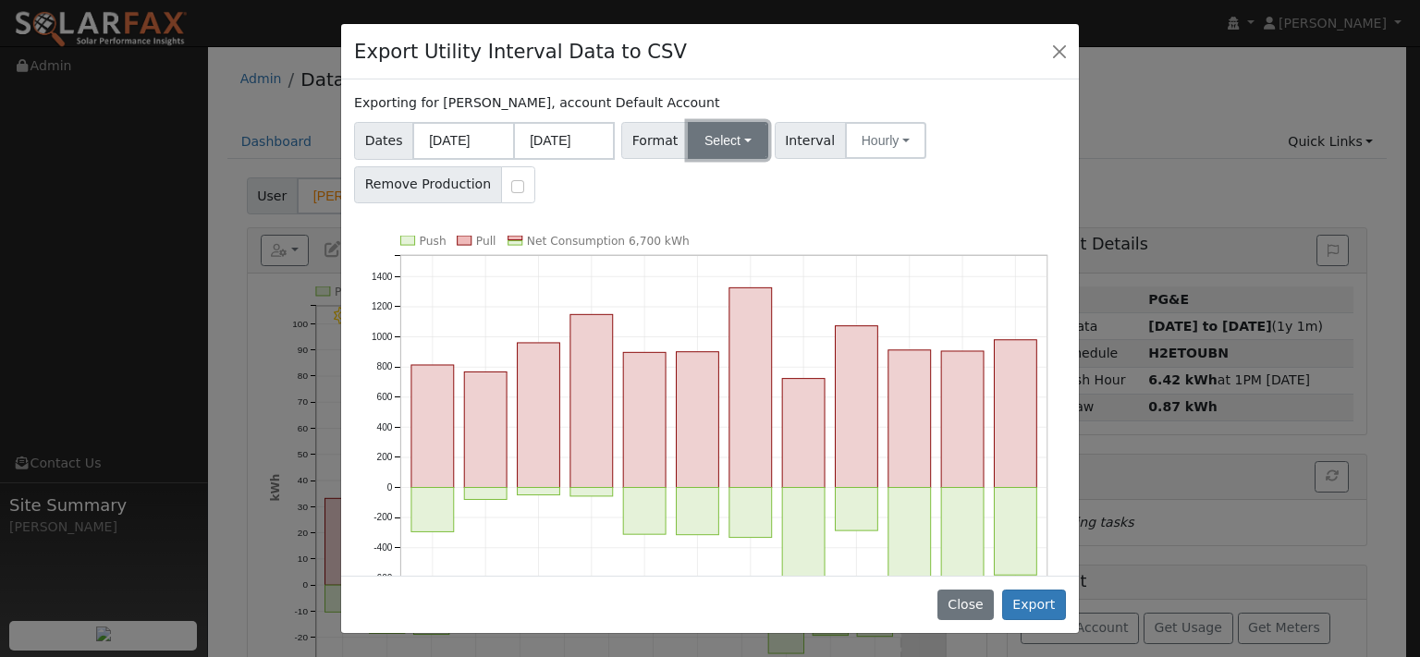
click at [740, 159] on button "Select" at bounding box center [728, 140] width 80 height 37
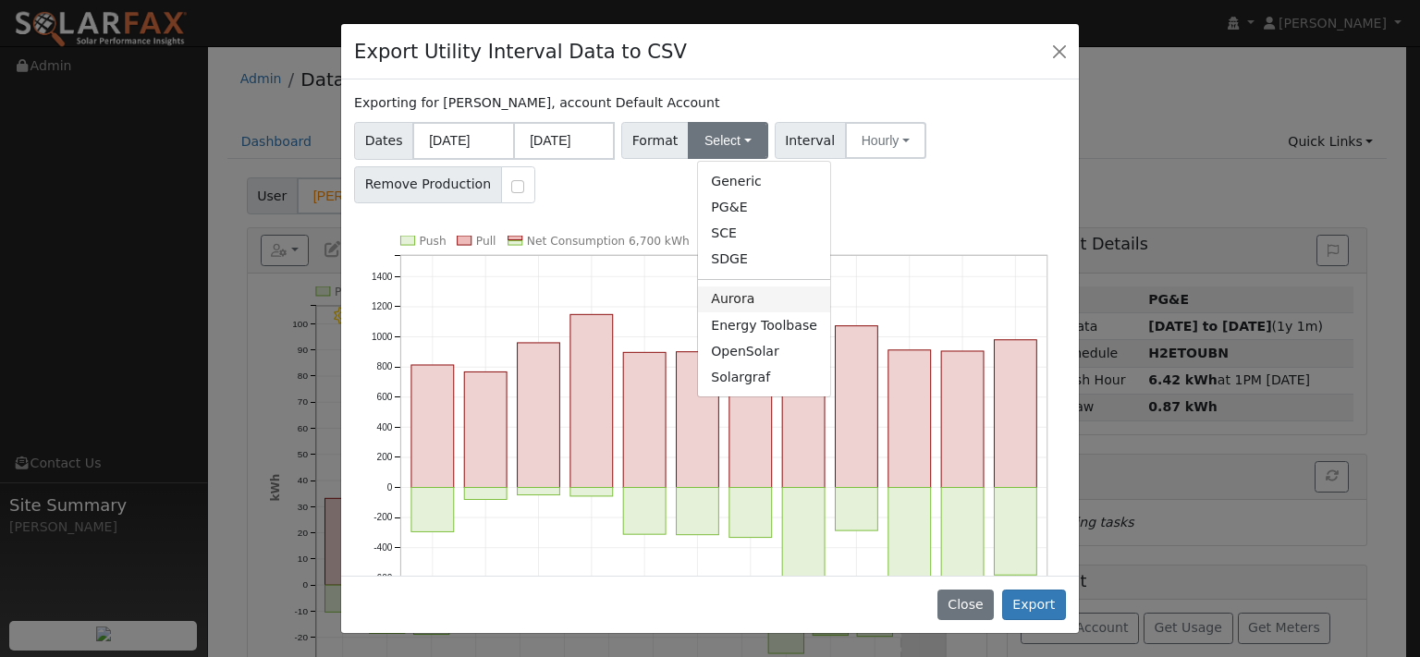
click at [748, 313] on link "Aurora" at bounding box center [764, 300] width 132 height 26
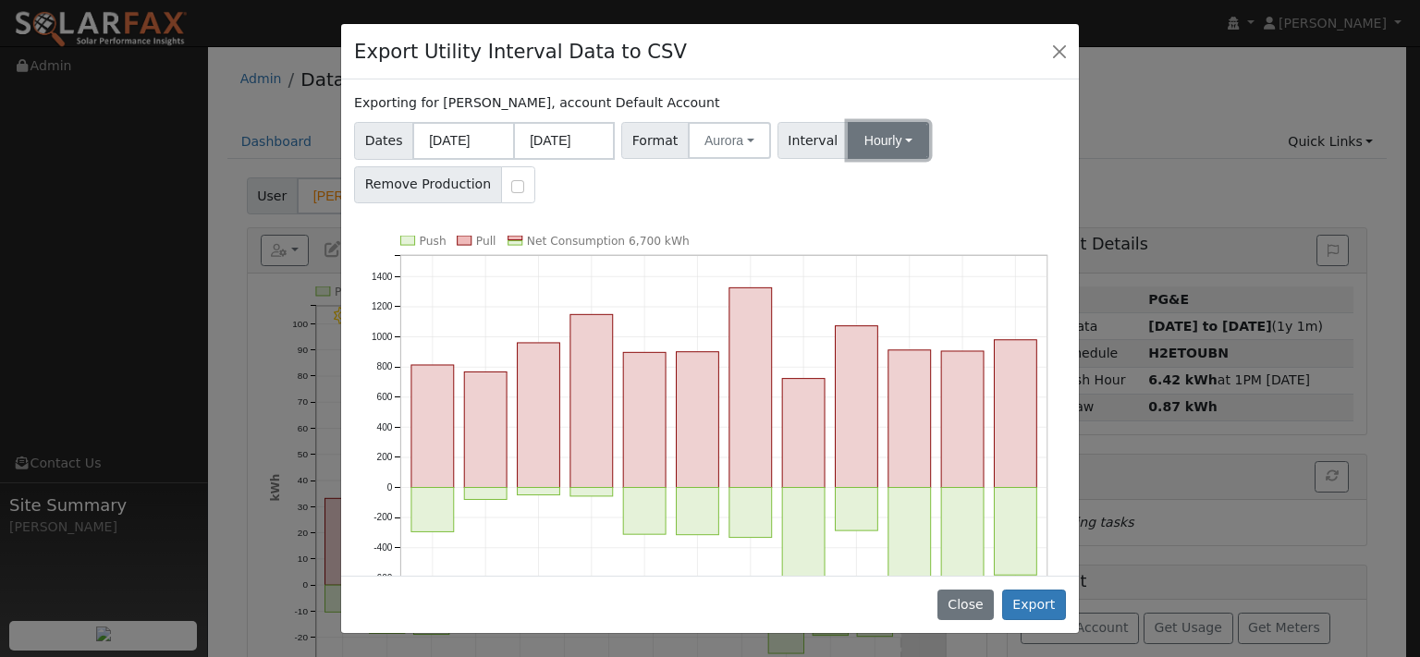
click at [929, 159] on button "Hourly" at bounding box center [888, 140] width 81 height 37
click at [930, 194] on link "15 Minute" at bounding box center [921, 181] width 129 height 26
click at [1027, 606] on button "Export" at bounding box center [1034, 605] width 64 height 31
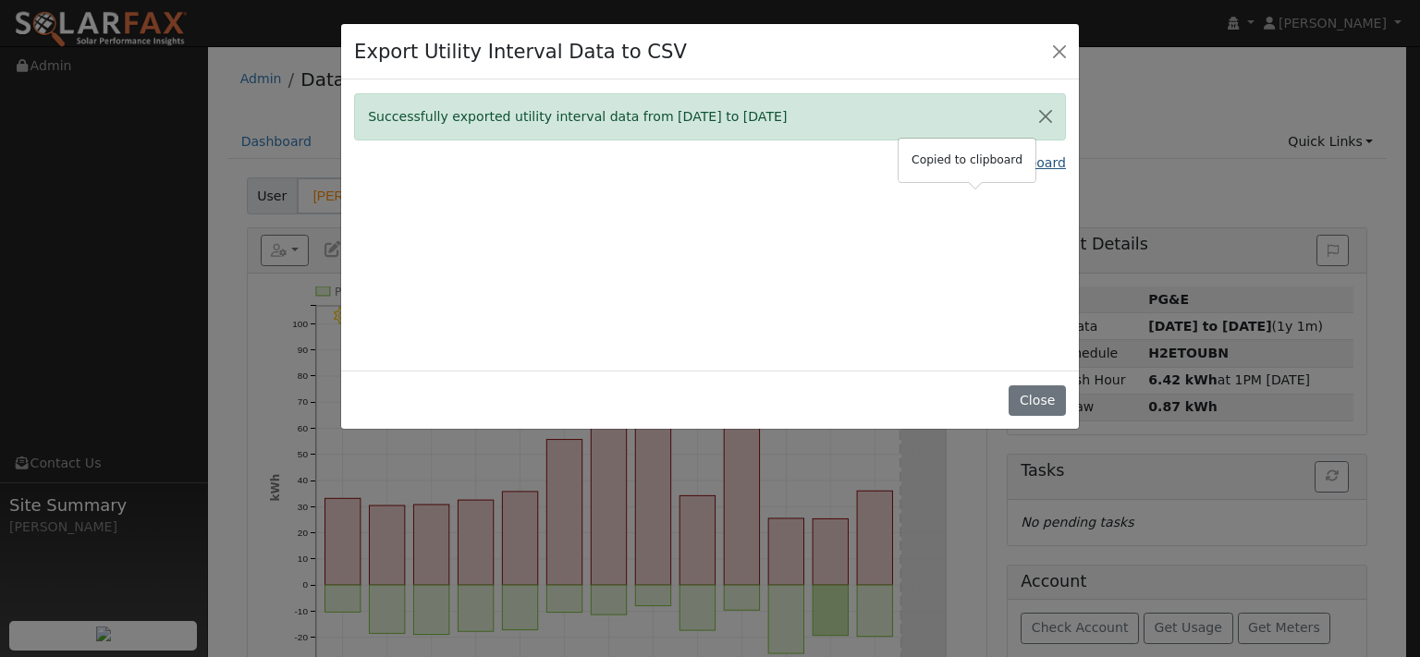
click at [954, 173] on link "Copy Data To Clipboard" at bounding box center [990, 162] width 153 height 19
click at [1024, 417] on button "Close" at bounding box center [1037, 401] width 56 height 31
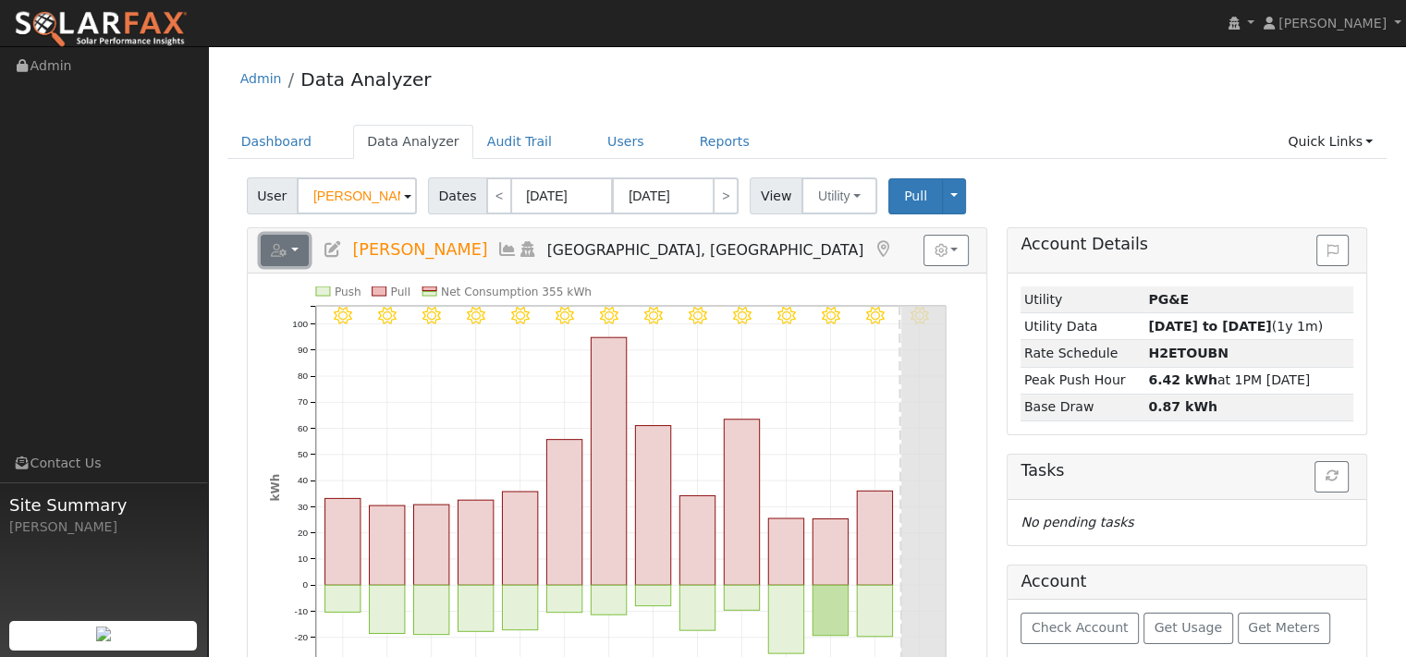
click at [304, 266] on button "button" at bounding box center [285, 250] width 49 height 31
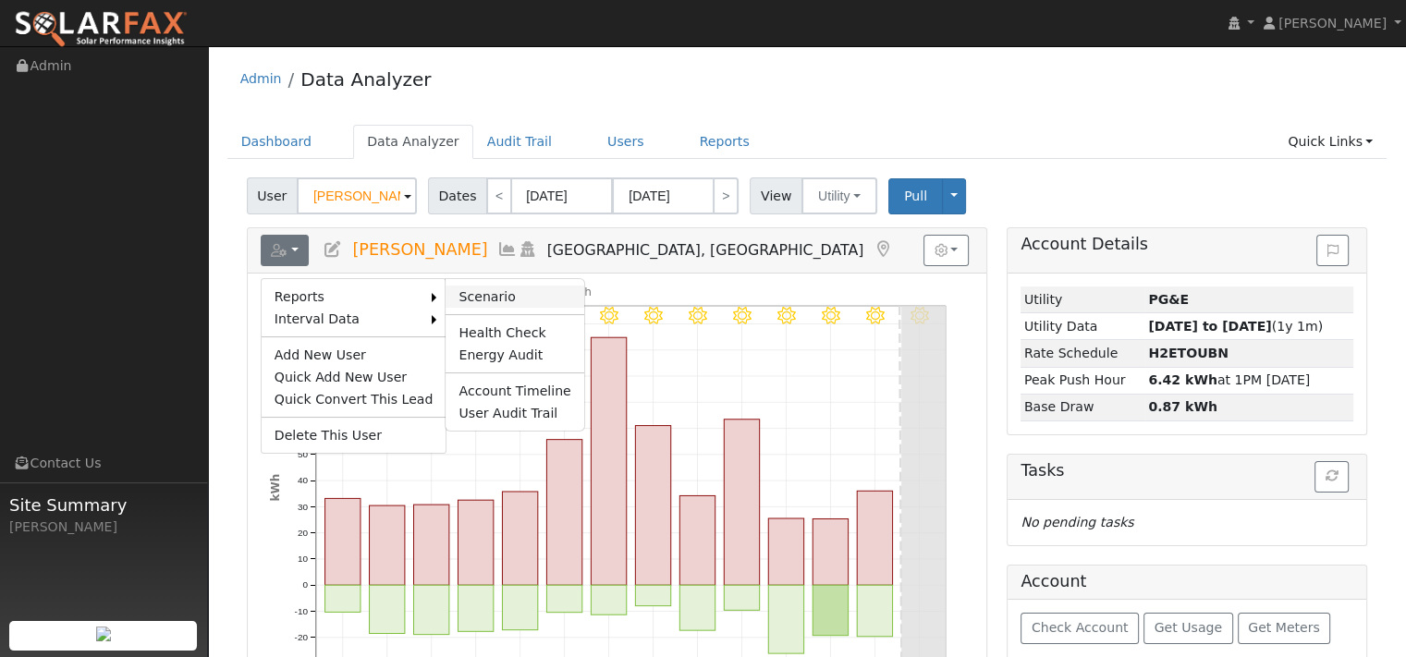
click at [510, 308] on link "Scenario" at bounding box center [515, 297] width 138 height 22
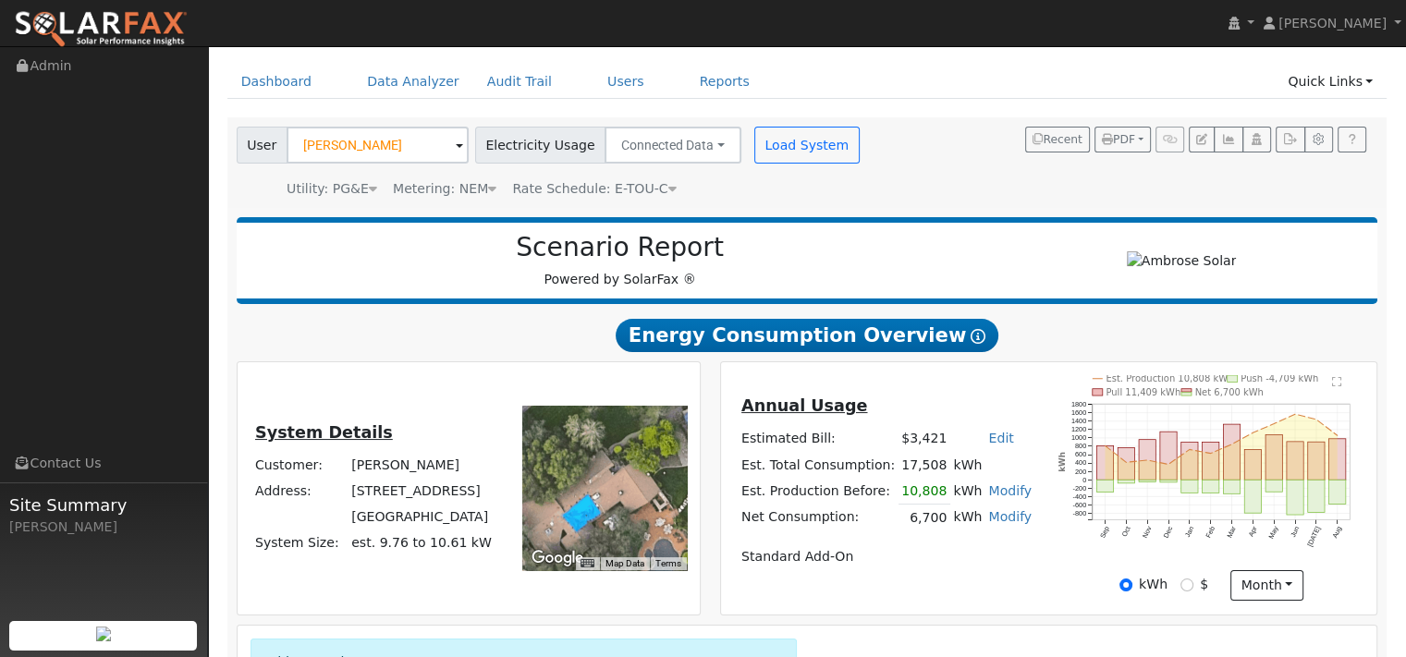
scroll to position [185, 0]
